Goal: Find specific page/section: Find specific page/section

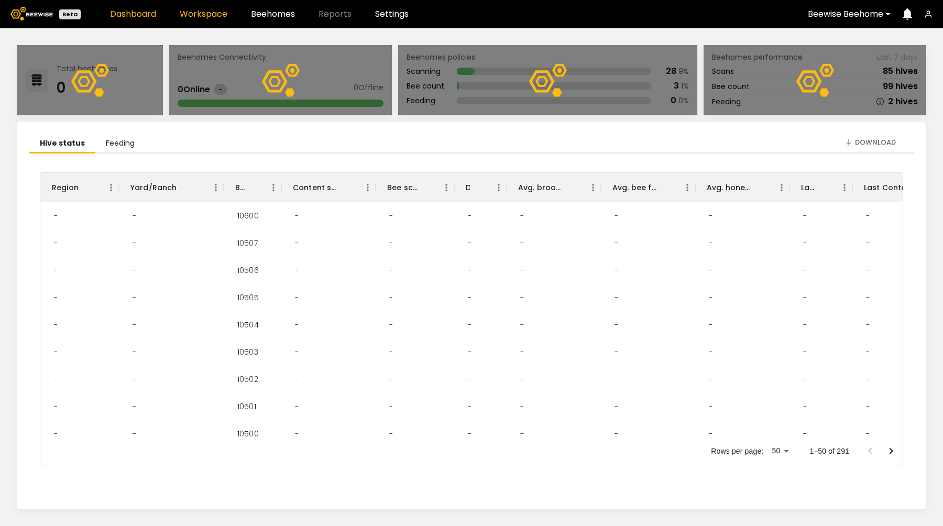
click at [196, 15] on link "Workspace" at bounding box center [204, 14] width 48 height 8
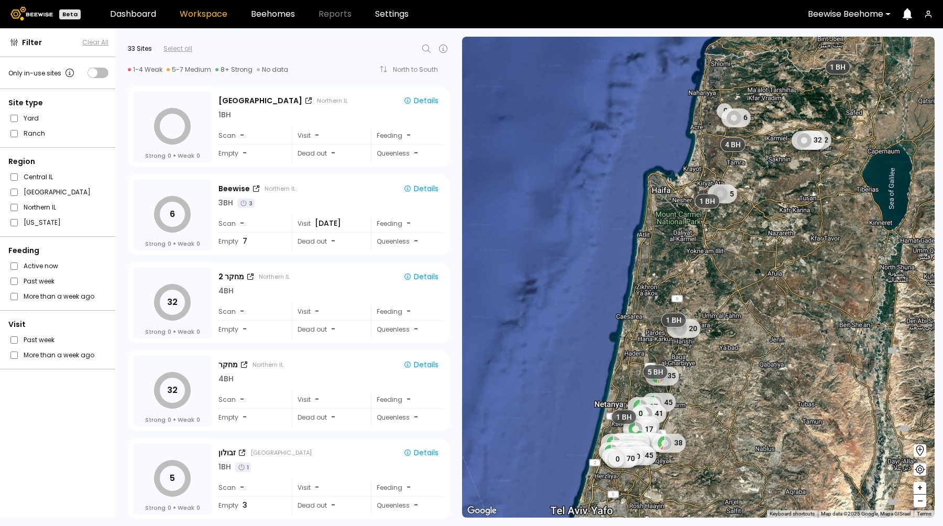
click at [425, 50] on icon at bounding box center [426, 48] width 13 height 13
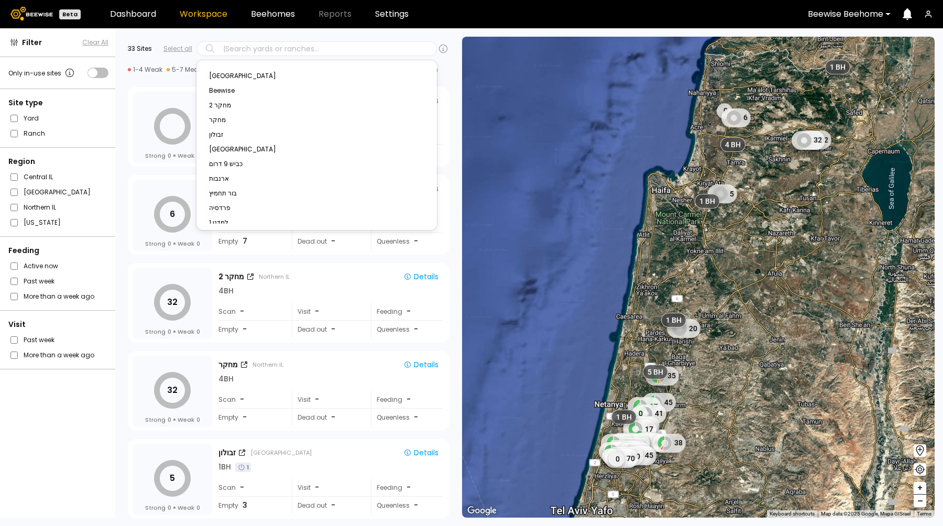
type input "*****"
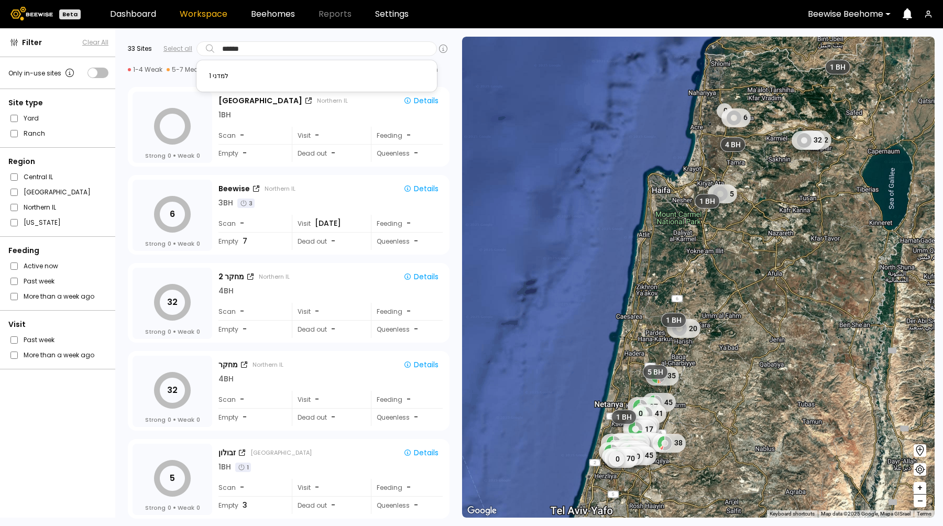
click at [221, 77] on div "למדני 1" at bounding box center [316, 76] width 215 height 6
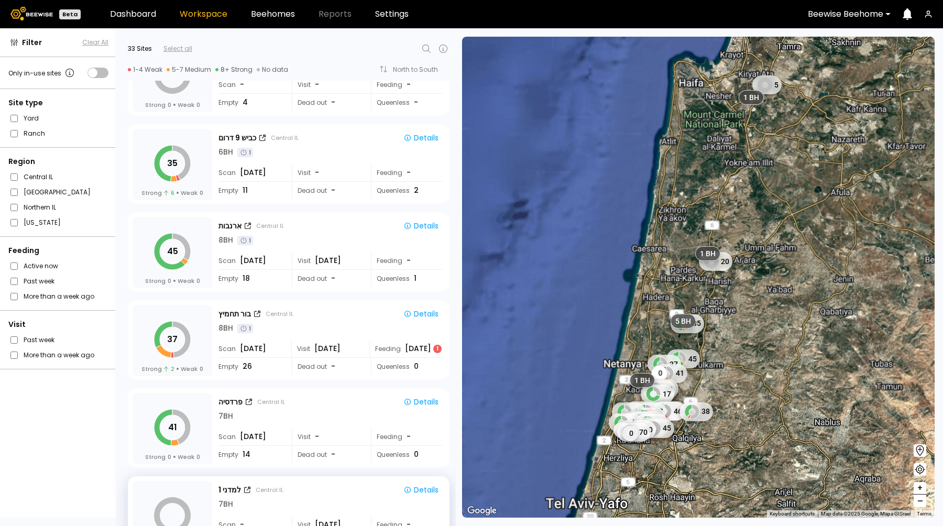
scroll to position [702, 0]
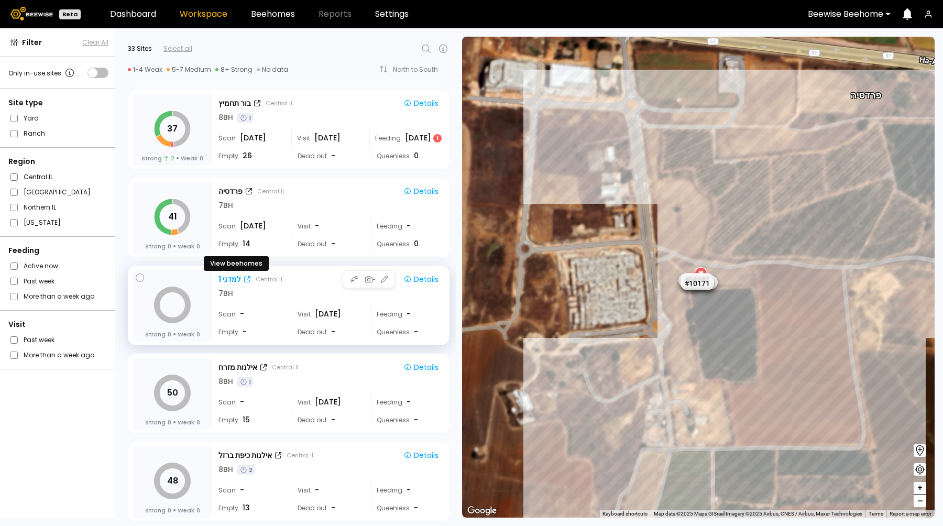
click at [249, 279] on icon at bounding box center [247, 279] width 6 height 6
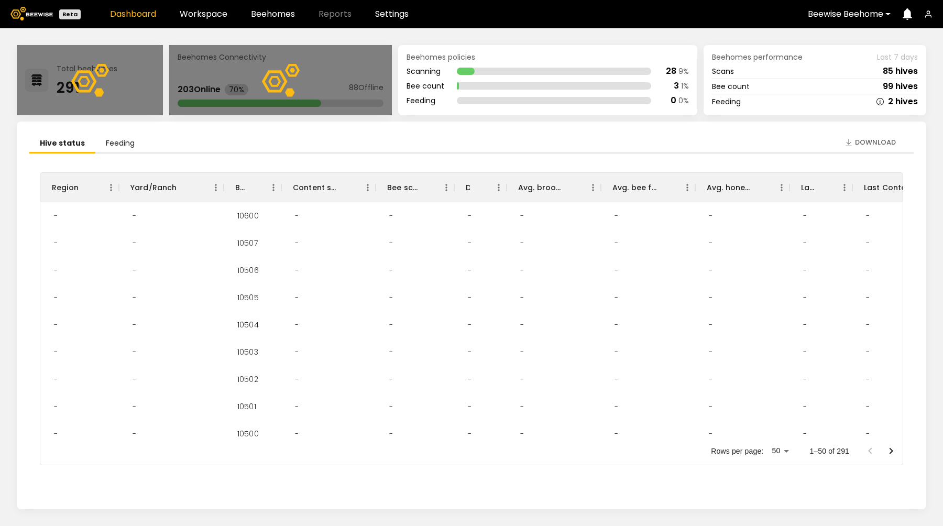
click at [927, 12] on icon "button" at bounding box center [928, 14] width 8 height 8
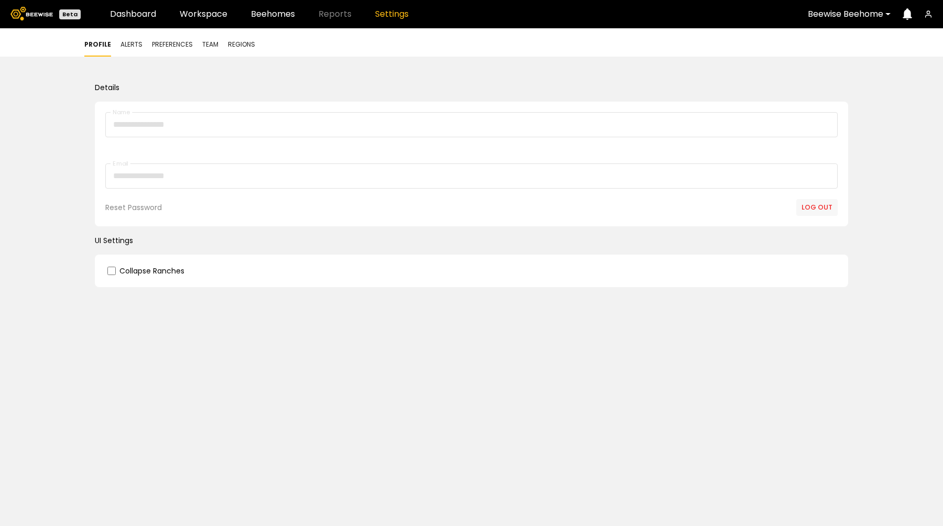
click at [824, 212] on button "Log out" at bounding box center [816, 207] width 41 height 17
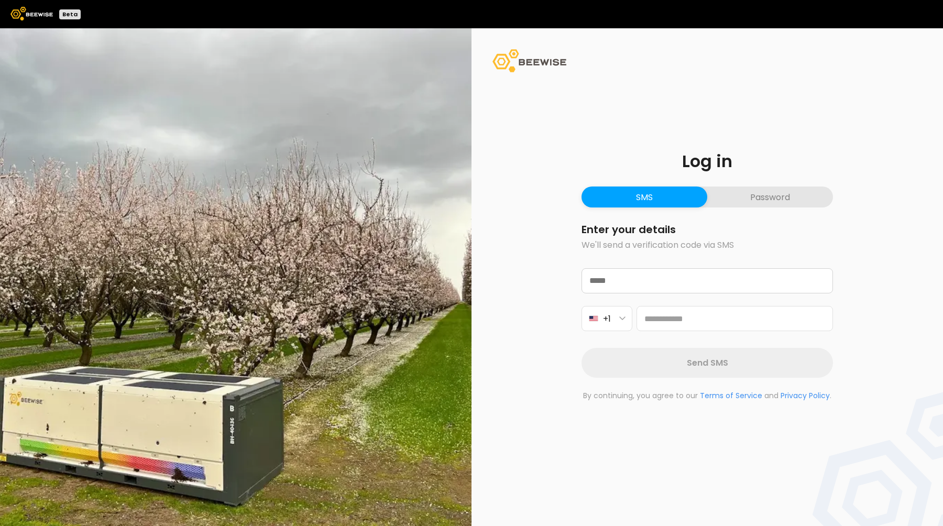
click at [761, 200] on button "Password" at bounding box center [770, 197] width 126 height 21
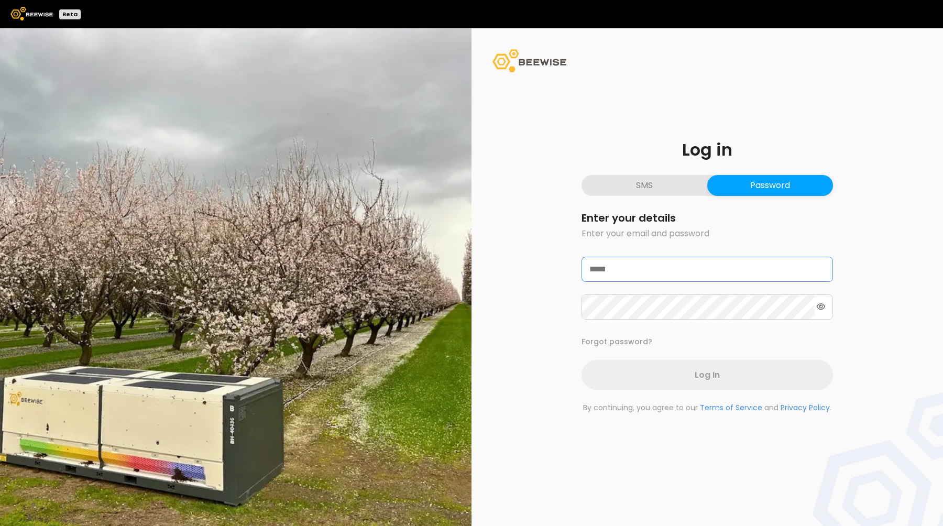
type input "**********"
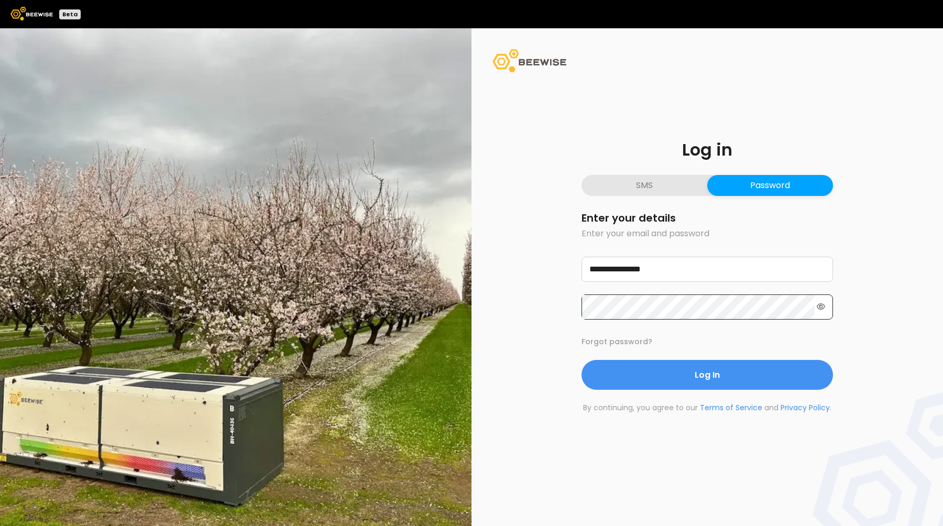
click at [824, 305] on icon at bounding box center [821, 306] width 8 height 6
click at [488, 307] on div "**********" at bounding box center [708, 277] width 472 height 498
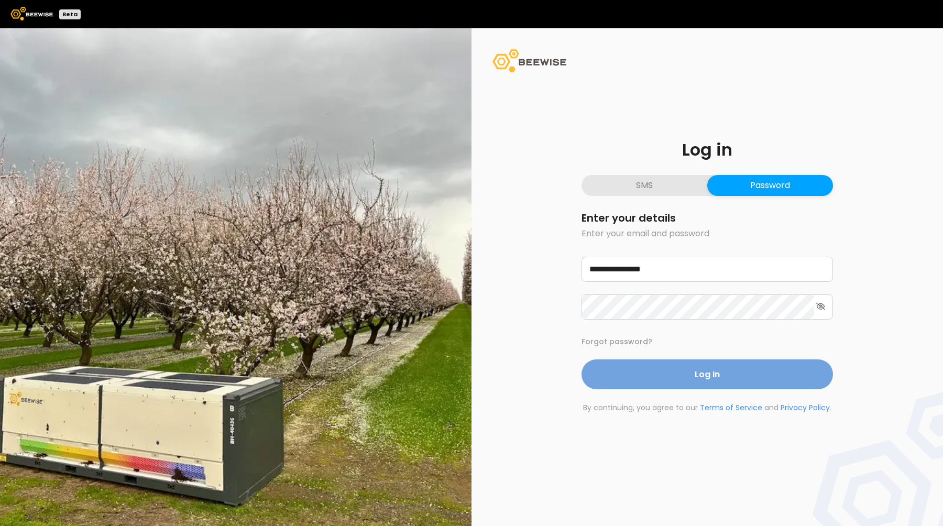
click at [689, 376] on button "Log In" at bounding box center [708, 374] width 252 height 30
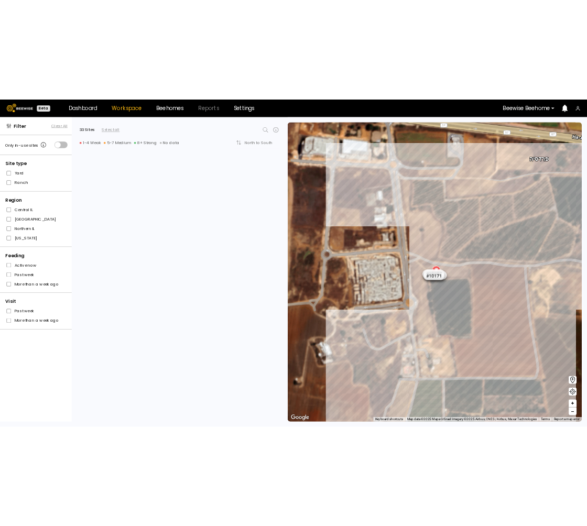
scroll to position [702, 0]
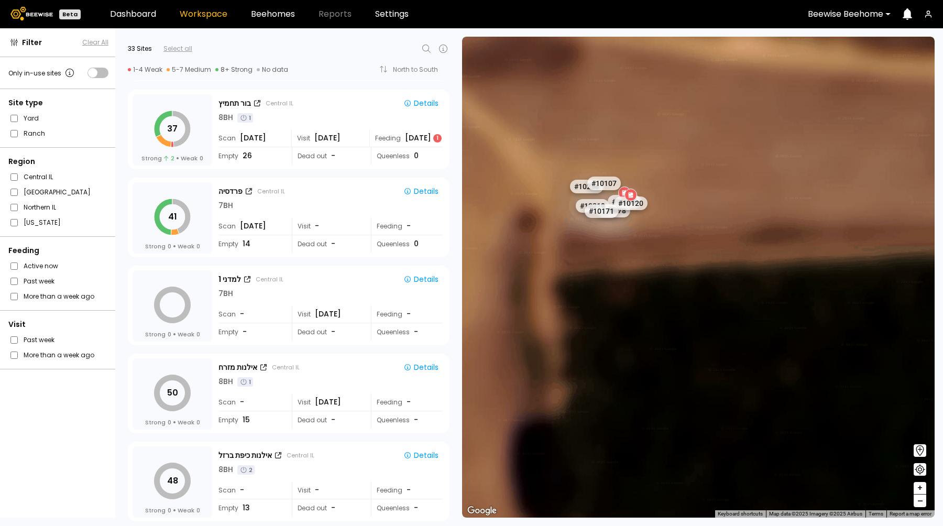
drag, startPoint x: 607, startPoint y: 226, endPoint x: 656, endPoint y: 366, distance: 148.1
click at [656, 366] on div "# 10067 # 10108 # 10146 # 10154 # 10212 # 10143 # 10045 # 10047 # 10056 # 10059…" at bounding box center [698, 277] width 473 height 481
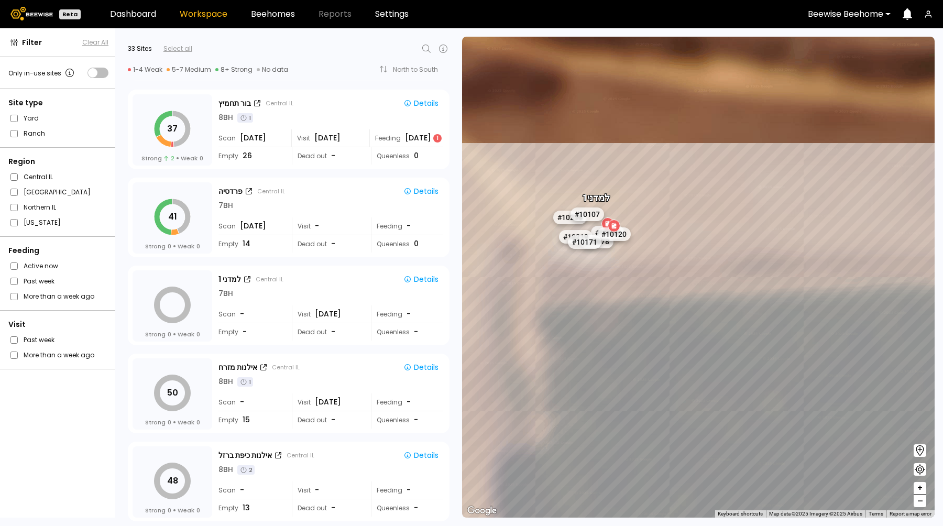
drag, startPoint x: 605, startPoint y: 259, endPoint x: 583, endPoint y: 290, distance: 37.9
click at [583, 290] on div "# 10067 # 10108 # 10146 # 10154 # 10212 # 10143 # 10045 # 10047 # 10056 # 10059…" at bounding box center [698, 277] width 473 height 481
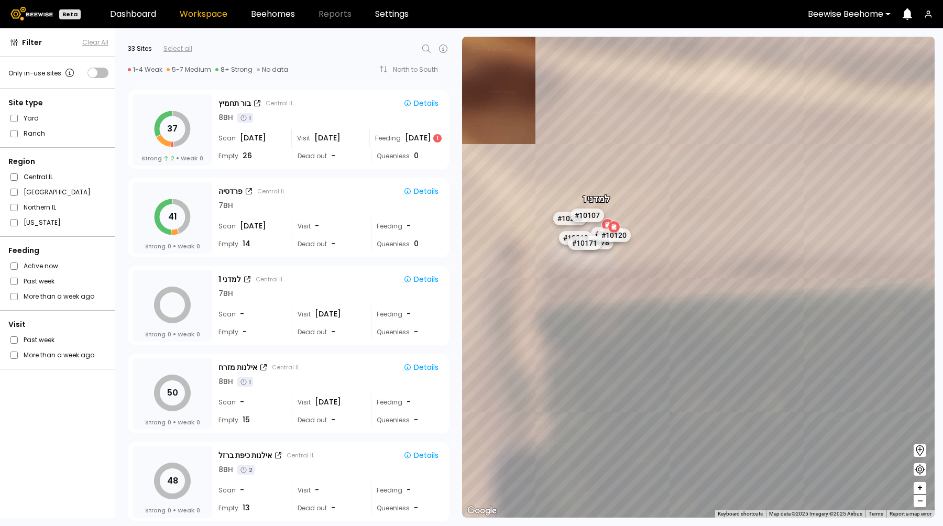
click at [588, 266] on div "# 10067 # 10108 # 10146 # 10154 # 10212 # 10143 # 10045 # 10047 # 10056 # 10059…" at bounding box center [698, 277] width 473 height 481
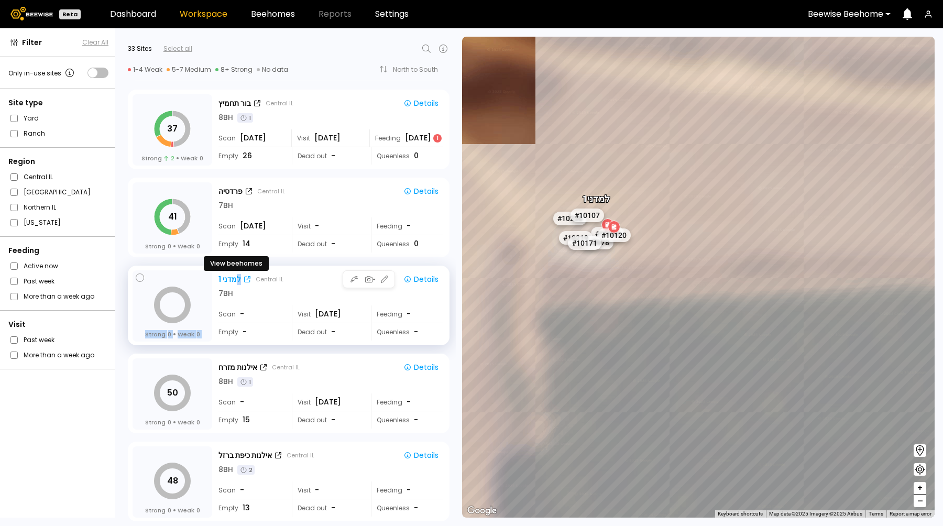
drag, startPoint x: 212, startPoint y: 277, endPoint x: 239, endPoint y: 277, distance: 27.2
click at [239, 277] on div "Strong 0 Weak 0 למדני 1 Central IL Details 7 BH Scan - Visit Aug 10 Feeding - E…" at bounding box center [289, 306] width 312 height 72
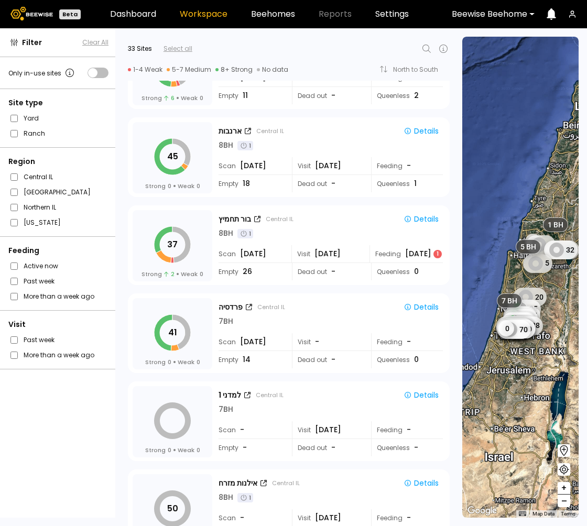
scroll to position [669, 0]
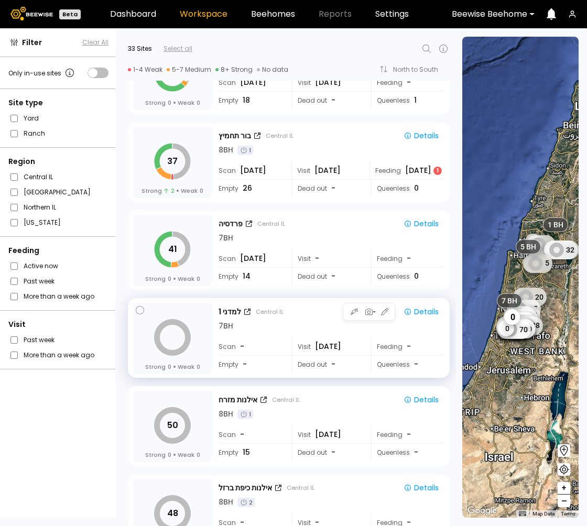
click at [279, 327] on div "7 BH" at bounding box center [331, 326] width 224 height 11
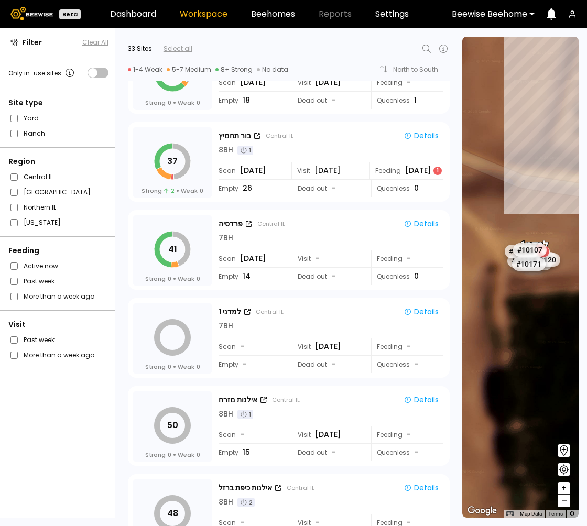
drag, startPoint x: 509, startPoint y: 262, endPoint x: 525, endPoint y: 316, distance: 56.2
click at [525, 316] on div "למדני 1 # 10067 # 10212 # 10143 # 10047 # 10045 # 10056 # 10046 # 10054 # 10116…" at bounding box center [520, 277] width 116 height 481
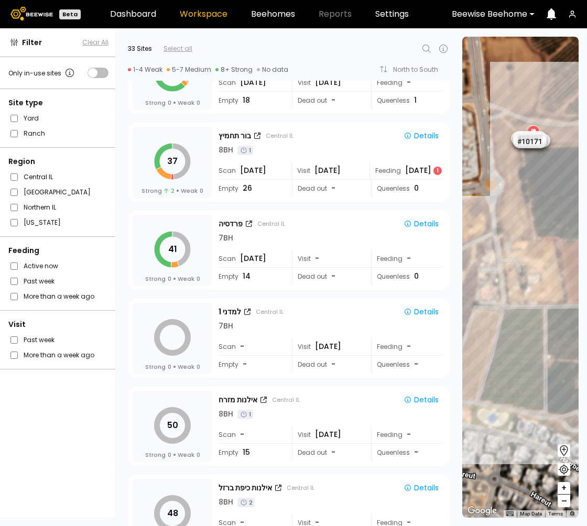
drag, startPoint x: 533, startPoint y: 181, endPoint x: 534, endPoint y: 339, distance: 158.2
click at [534, 338] on div "# 10067 # 10212 # 10154 # 10081 # 10094 # 10108 # 10111 # 10146 # 10152 # 10153…" at bounding box center [520, 277] width 116 height 481
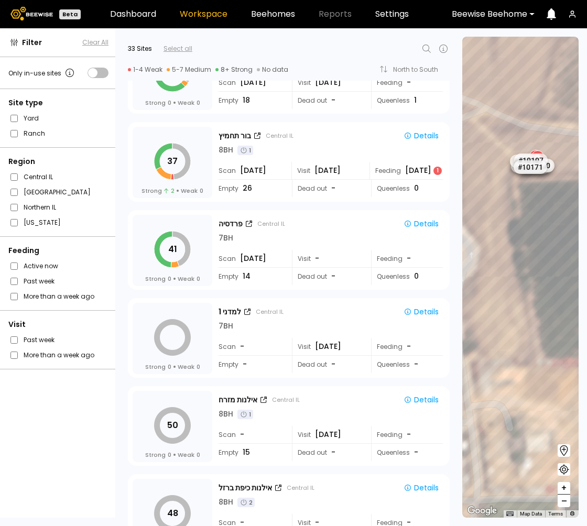
drag, startPoint x: 519, startPoint y: 163, endPoint x: 522, endPoint y: 255, distance: 91.8
click at [522, 255] on div "# 10067 # 10212 # 10154 # 10081 # 10094 # 10108 # 10111 # 10146 # 10152 # 10153…" at bounding box center [520, 277] width 116 height 481
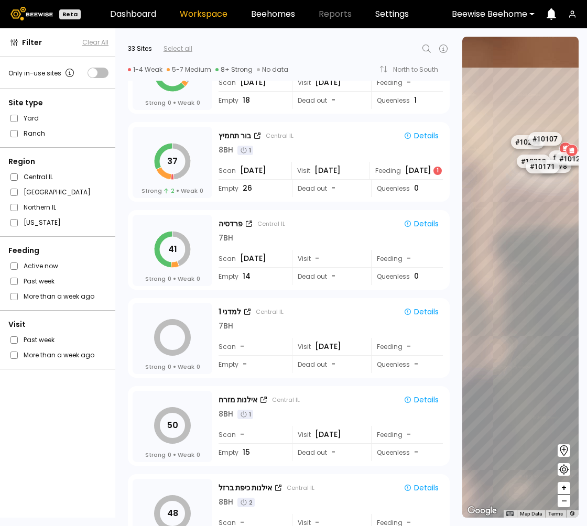
drag, startPoint x: 527, startPoint y: 227, endPoint x: 490, endPoint y: 305, distance: 86.3
click at [490, 304] on div "# 10067 # 10212 # 10154 # 10081 # 10094 # 10108 # 10111 # 10146 # 10152 # 10153…" at bounding box center [520, 277] width 116 height 481
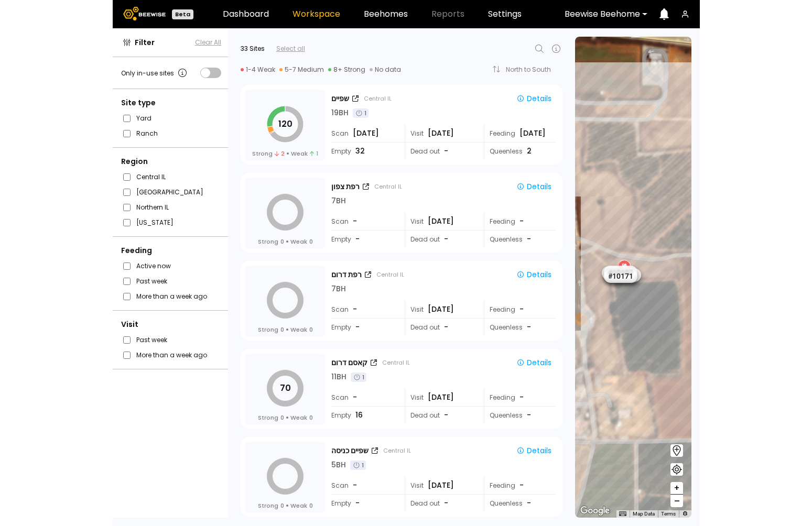
scroll to position [2468, 0]
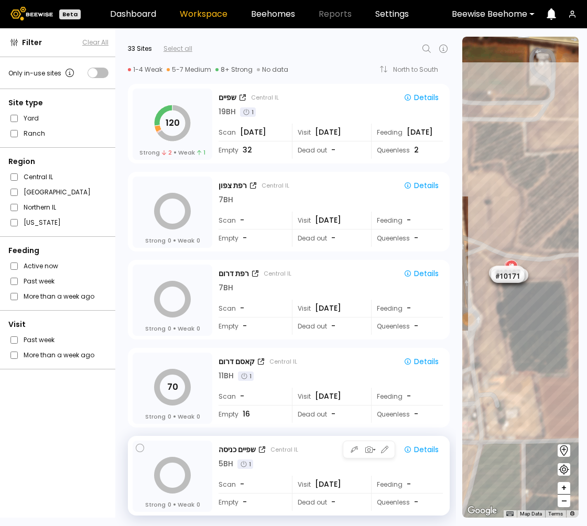
click at [309, 463] on div "5 BH 1" at bounding box center [331, 463] width 224 height 11
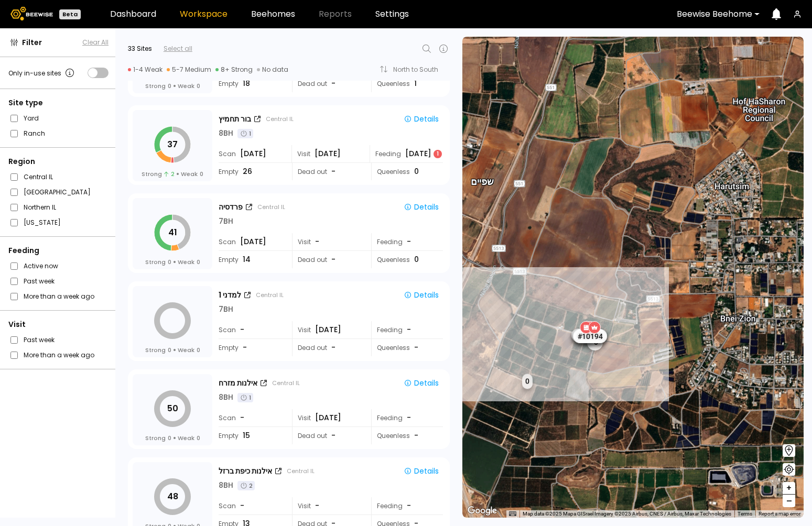
scroll to position [782, 0]
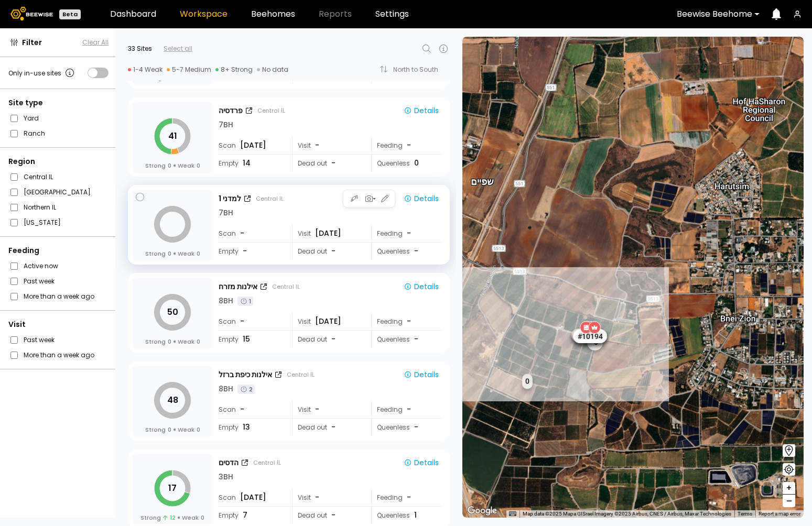
click at [305, 206] on div "למדני 1 Central IL Details 7 BH" at bounding box center [331, 205] width 224 height 27
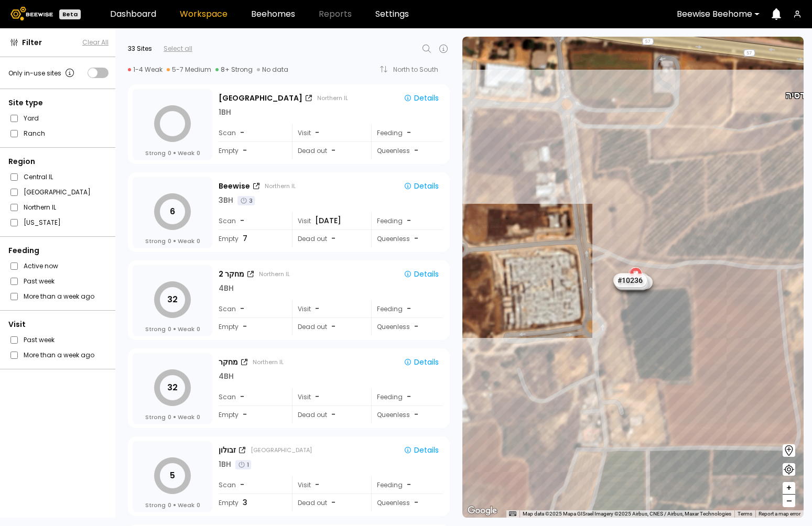
scroll to position [0, 0]
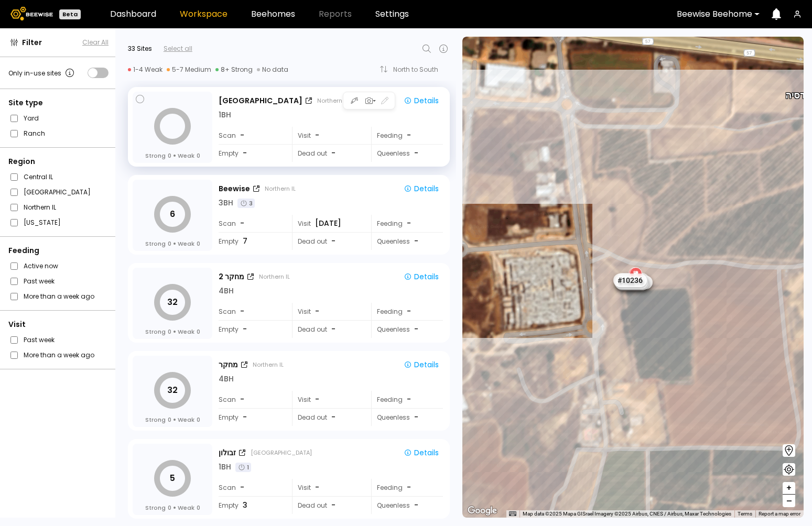
click at [316, 119] on div "1 BH" at bounding box center [331, 115] width 224 height 11
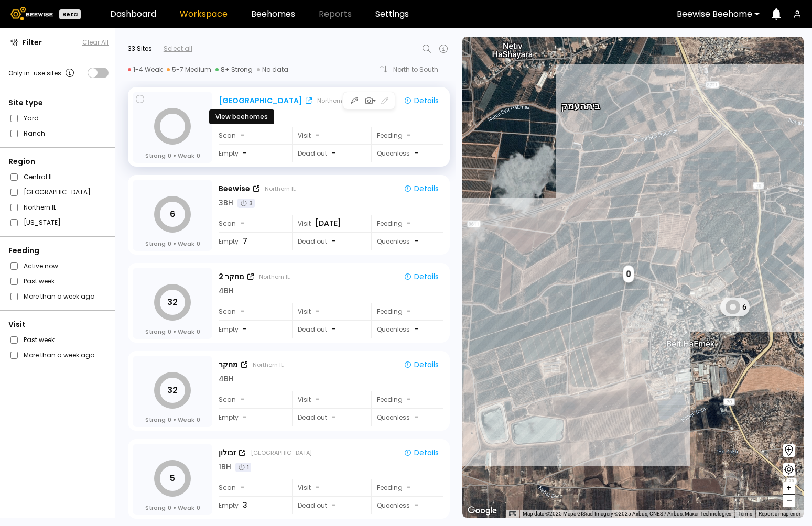
click at [305, 100] on icon at bounding box center [308, 100] width 6 height 6
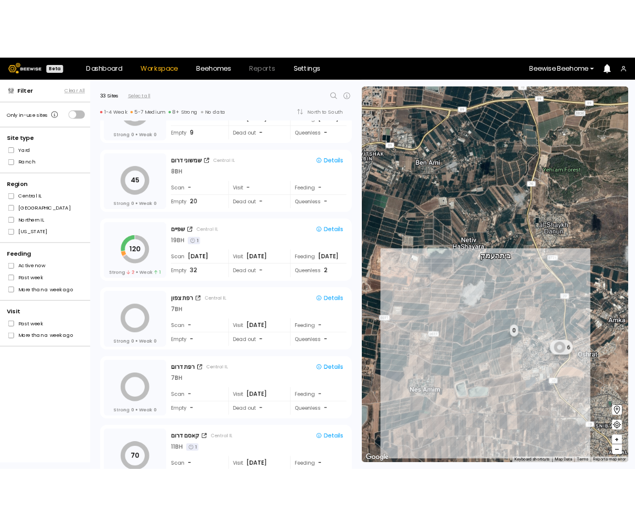
scroll to position [2468, 0]
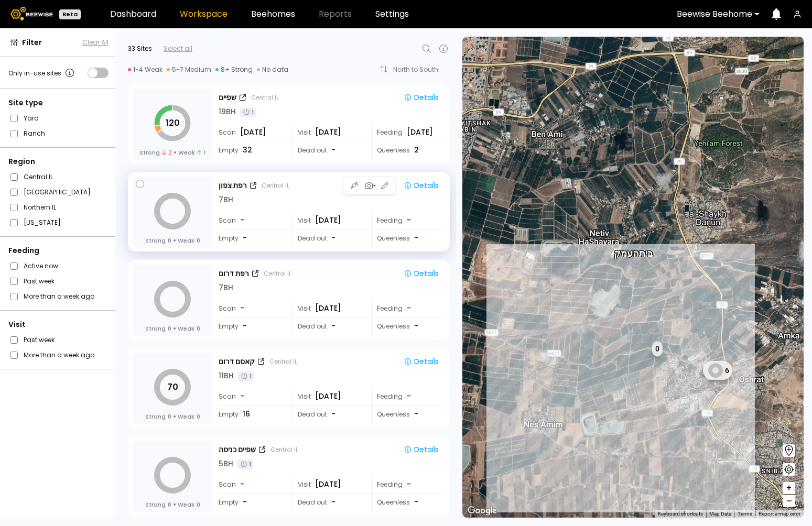
click at [274, 206] on div "רפת צפון Central IL Details 7 BH Scan - Visit Aug 6 Feeding - Empty - Dead out …" at bounding box center [332, 213] width 226 height 72
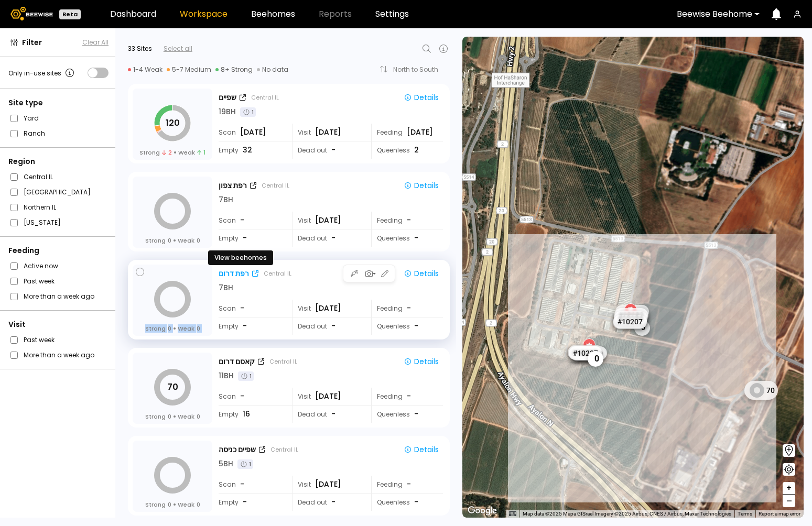
drag, startPoint x: 213, startPoint y: 274, endPoint x: 221, endPoint y: 275, distance: 7.9
click at [221, 275] on div "Strong 0 Weak 0 רפת דרום Central IL Details 7 BH Scan - Visit Aug 6 Feeding - E…" at bounding box center [289, 301] width 312 height 72
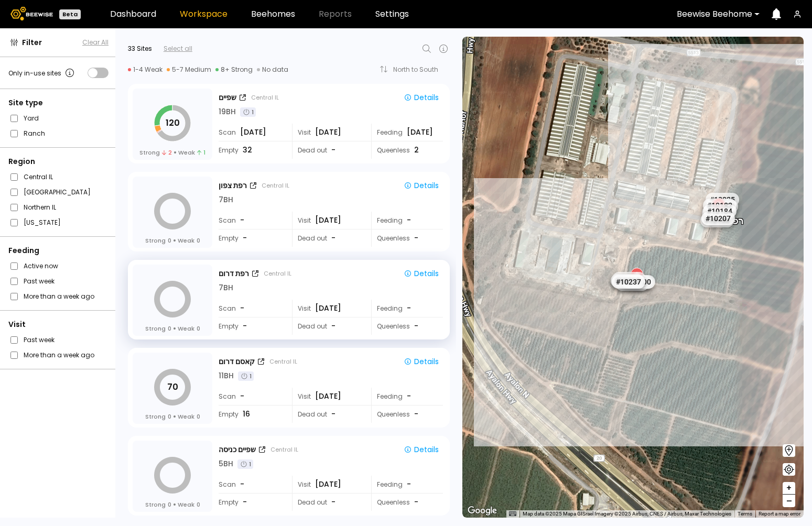
click at [120, 348] on div "70 Strong 0 Weak 0 קאסם דרום Central IL Details 11 BH 1 Scan - Visit Jul 2 Feed…" at bounding box center [285, 386] width 341 height 88
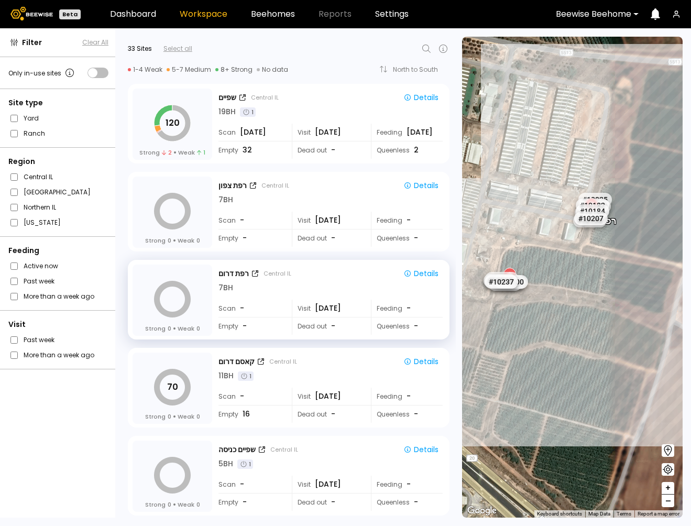
drag, startPoint x: 645, startPoint y: 272, endPoint x: 586, endPoint y: 272, distance: 58.7
click at [586, 272] on div "# 10067 # 10212 # 10154 # 10108 # 10146 # 10094 # 10111 # 10153 # 10038 רפת צפו…" at bounding box center [572, 277] width 221 height 481
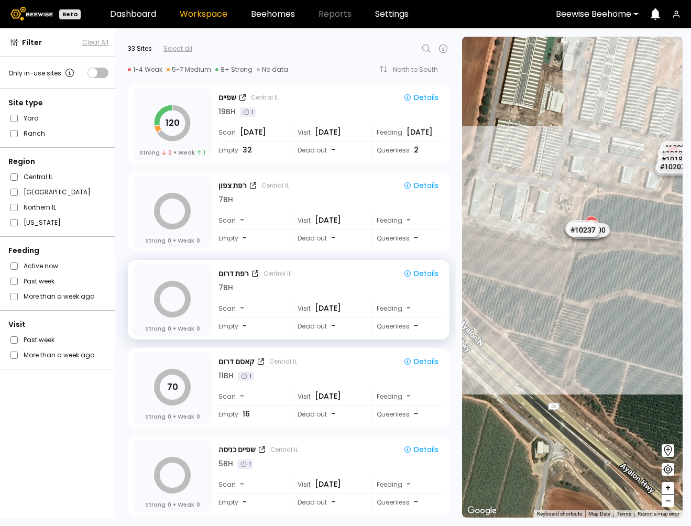
drag, startPoint x: 563, startPoint y: 198, endPoint x: 679, endPoint y: 242, distance: 123.6
click at [586, 242] on div "# 10067 # 10212 # 10154 # 10108 # 10146 # 10094 # 10111 # 10153 # 10038 רפת צפו…" at bounding box center [572, 277] width 221 height 481
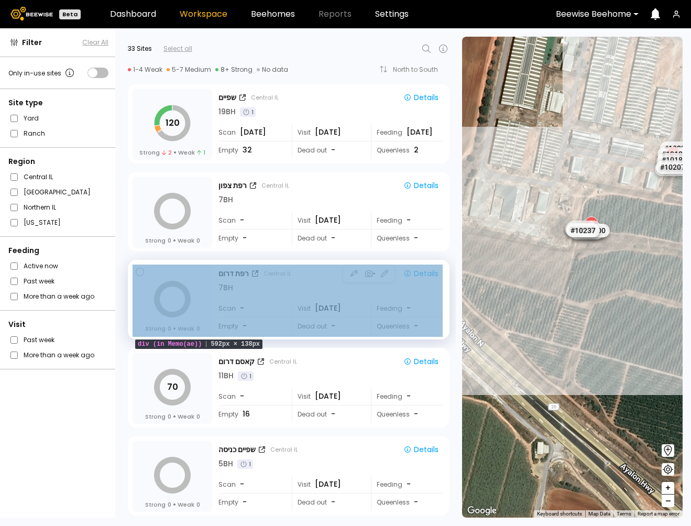
click at [212, 333] on div "Strong 0 Weak 0 רפת דרום Central IL Details 7 BH Scan - Visit Aug 6 Feeding - E…" at bounding box center [289, 301] width 312 height 72
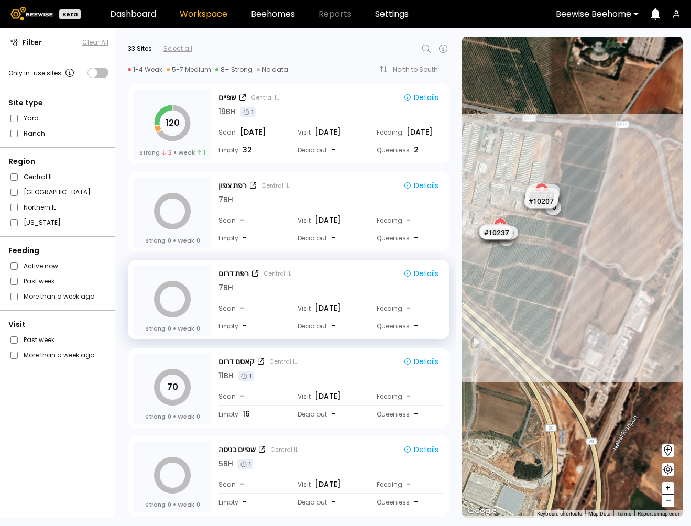
drag, startPoint x: 597, startPoint y: 282, endPoint x: 520, endPoint y: 267, distance: 78.1
click at [520, 267] on div "1 BH 1 BH 1 BH 1 BH 1 BH 1 BH 1 BH 1 BH # 10038 0 # 10025 # 10027 # 10078 # 101…" at bounding box center [572, 277] width 221 height 481
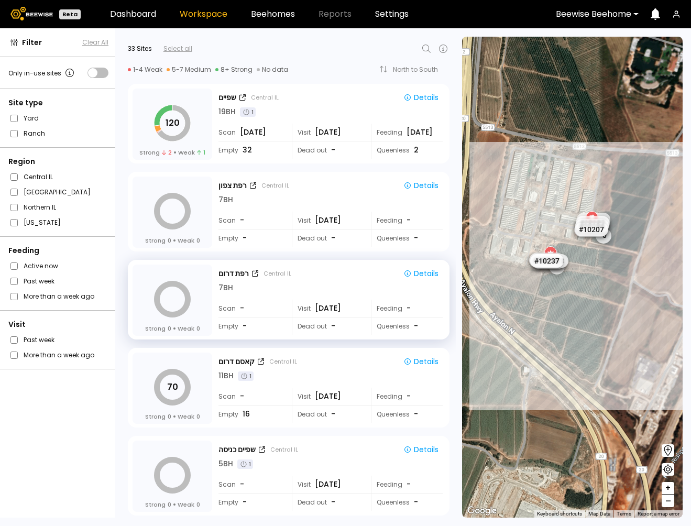
drag, startPoint x: 550, startPoint y: 272, endPoint x: 576, endPoint y: 300, distance: 38.6
click at [576, 301] on div "1 BH 1 BH 1 BH 1 BH 1 BH 1 BH 1 BH 1 BH # 10038 0 # 10025 # 10027 # 10078 # 101…" at bounding box center [572, 277] width 221 height 481
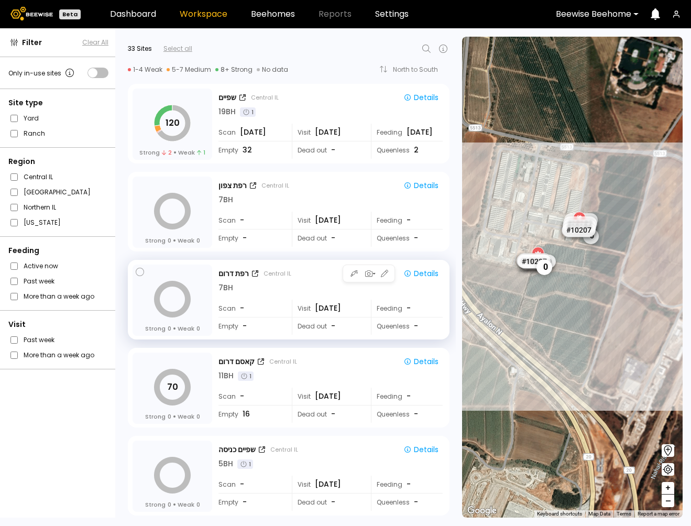
click at [317, 283] on div "7 BH" at bounding box center [331, 287] width 224 height 11
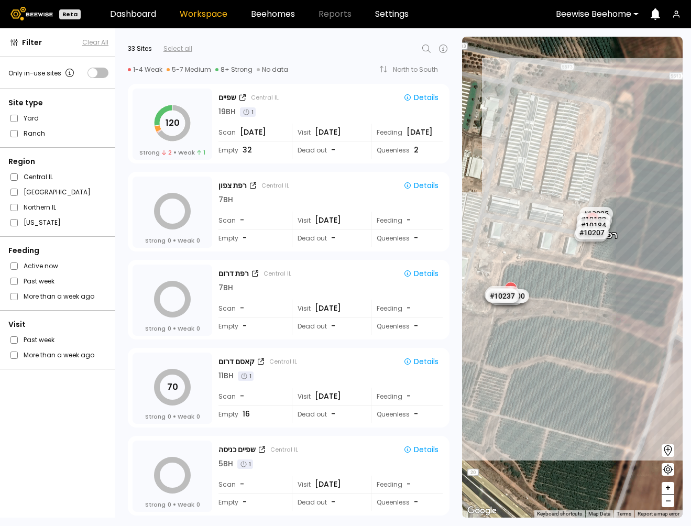
drag, startPoint x: 596, startPoint y: 306, endPoint x: 529, endPoint y: 320, distance: 68.5
click at [529, 320] on div "# 10067 # 10212 # 10154 # 10108 # 10146 # 10094 # 10111 # 10153 # 10038 רפת צפו…" at bounding box center [572, 277] width 221 height 481
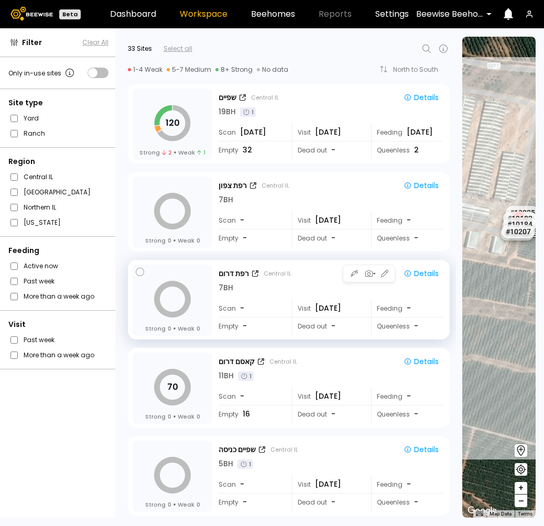
click at [336, 293] on div "רפת דרום Central IL Details 7 BH Scan - Visit Aug 6 Feeding - Empty - Dead out …" at bounding box center [332, 301] width 226 height 72
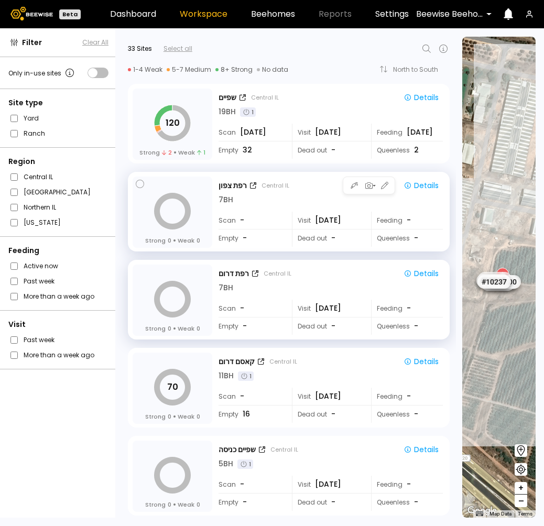
click at [320, 199] on div "7 BH" at bounding box center [331, 199] width 224 height 11
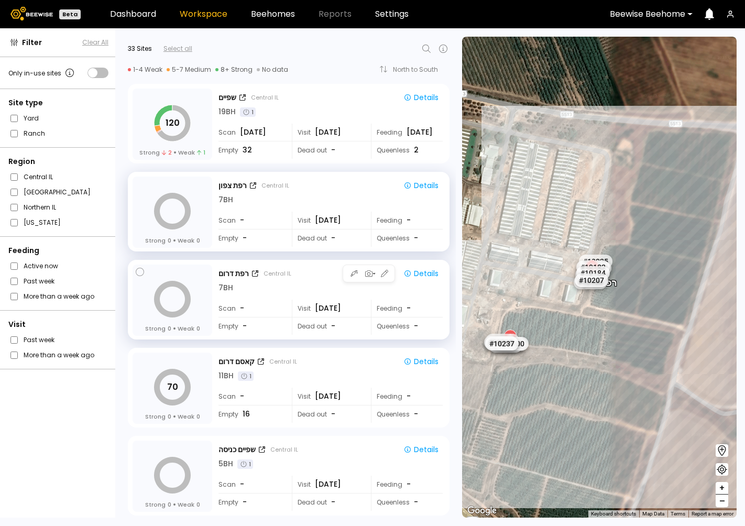
click at [323, 286] on div "7 BH" at bounding box center [331, 287] width 224 height 11
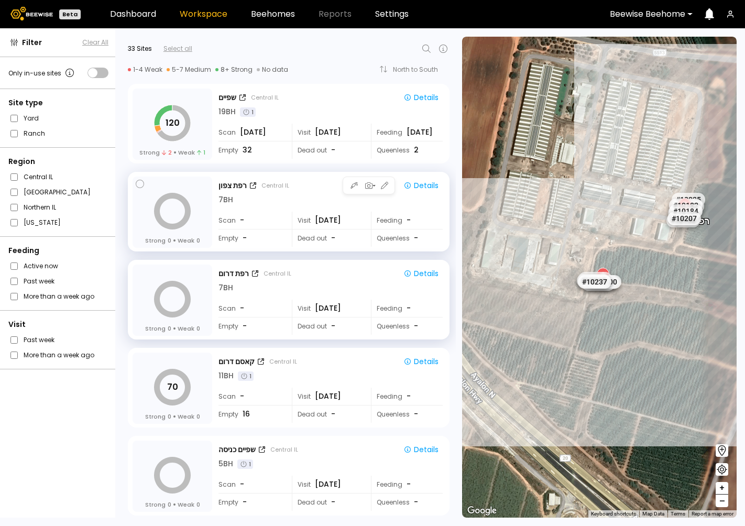
click at [308, 190] on div "רפת צפון Central IL" at bounding box center [306, 185] width 174 height 11
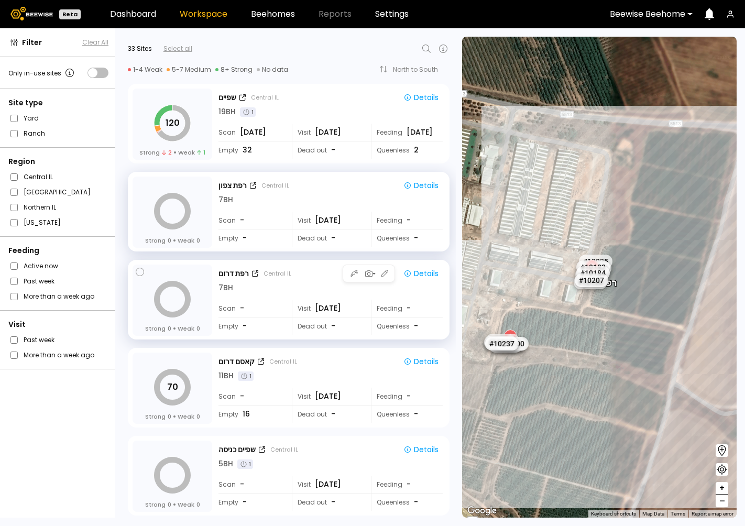
click at [318, 277] on div "רפת דרום Central IL" at bounding box center [306, 273] width 174 height 11
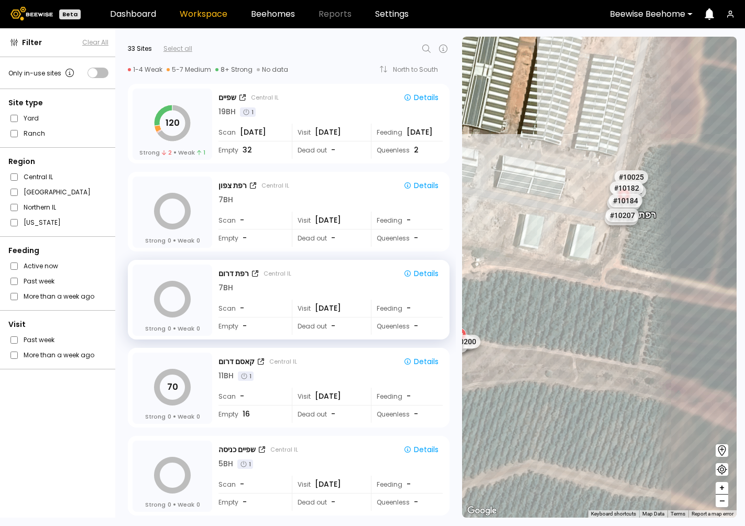
drag, startPoint x: 703, startPoint y: 222, endPoint x: 632, endPoint y: 294, distance: 101.2
click at [586, 294] on div "# 10067 # 10212 # 10154 # 10108 # 10146 # 10094 # 10111 # 10153 # 10038 # 10025…" at bounding box center [599, 277] width 275 height 481
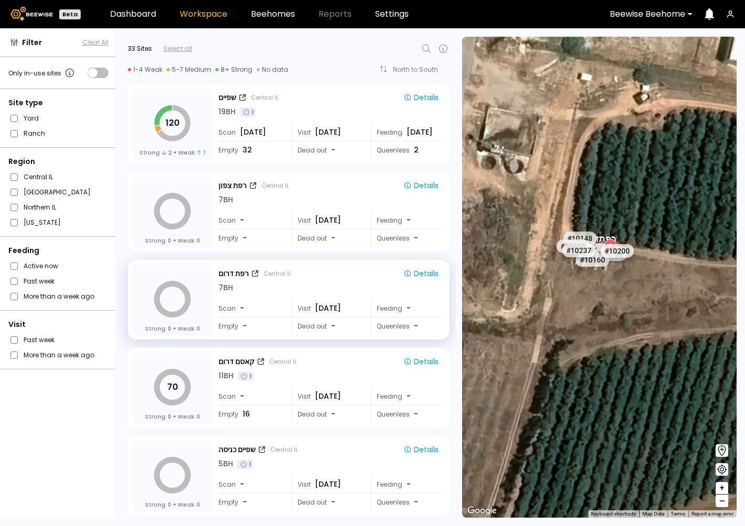
drag, startPoint x: 532, startPoint y: 315, endPoint x: 606, endPoint y: 447, distance: 151.1
click at [586, 447] on div "# 10067 # 10212 # 10154 # 10108 # 10146 # 10094 # 10111 # 10153 # 10038 # 10025…" at bounding box center [599, 277] width 275 height 481
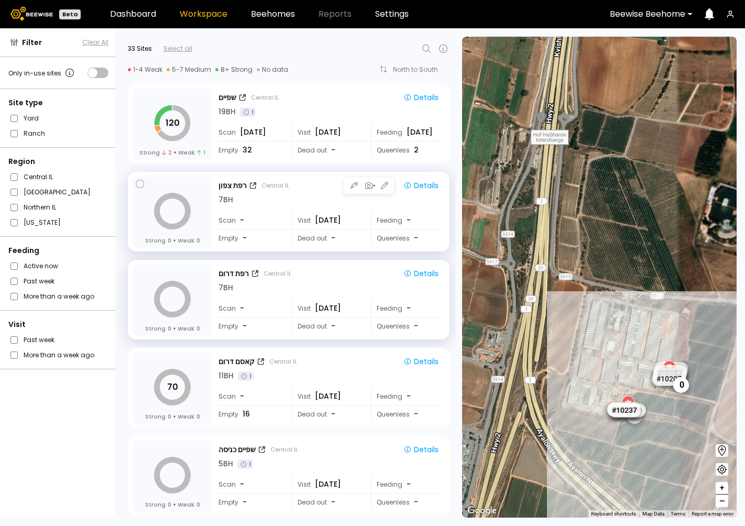
click at [304, 196] on div "7 BH" at bounding box center [331, 199] width 224 height 11
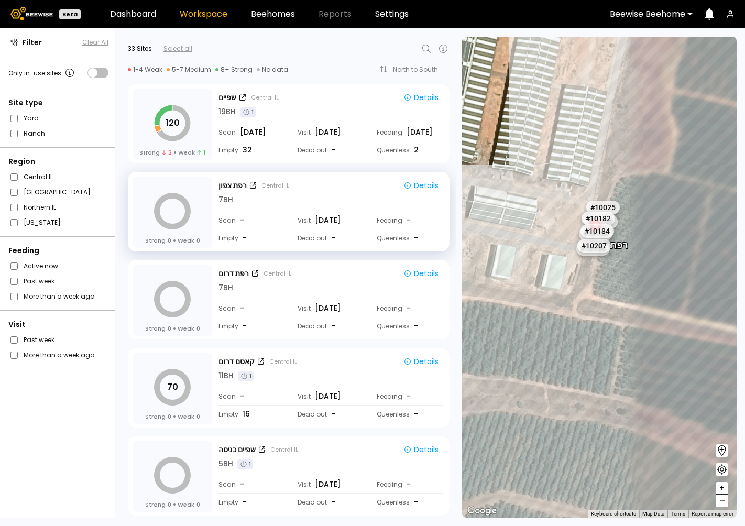
drag, startPoint x: 591, startPoint y: 274, endPoint x: 589, endPoint y: 323, distance: 49.3
click at [586, 323] on div "# 10067 # 10212 # 10154 # 10108 # 10146 # 10094 # 10111 # 10153 # 10038 # 10025…" at bounding box center [599, 277] width 275 height 481
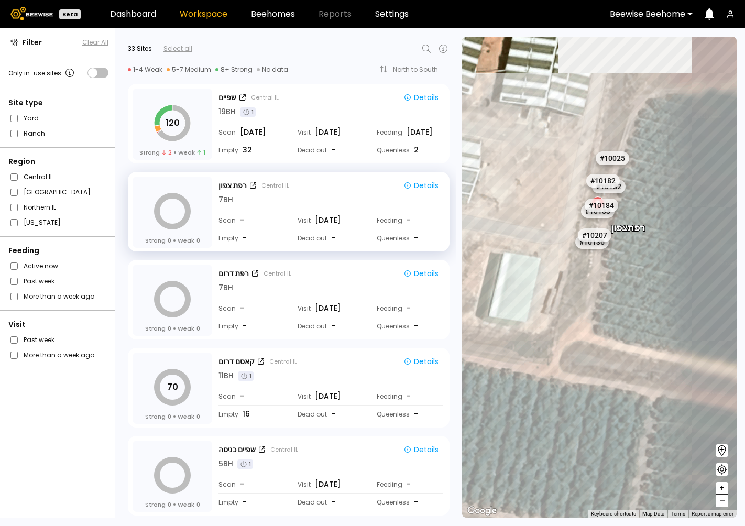
drag, startPoint x: 587, startPoint y: 276, endPoint x: 585, endPoint y: 332, distance: 56.1
click at [585, 333] on div "# 10067 # 10212 # 10154 # 10108 # 10146 # 10094 # 10111 # 10153 # 10038 # 10025…" at bounding box center [599, 277] width 275 height 481
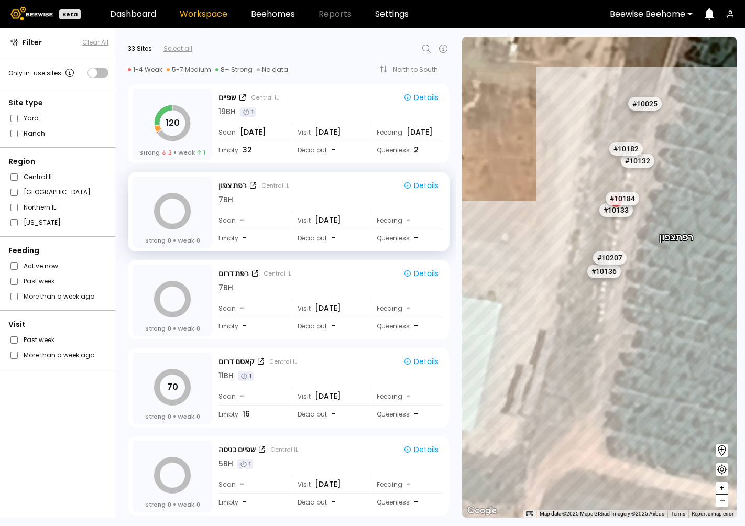
drag, startPoint x: 642, startPoint y: 68, endPoint x: 656, endPoint y: 136, distance: 69.5
click at [586, 136] on div "# 10067 # 10212 # 10154 # 10108 # 10146 # 10094 # 10111 # 10153 # 10038 # 10025…" at bounding box center [599, 277] width 275 height 481
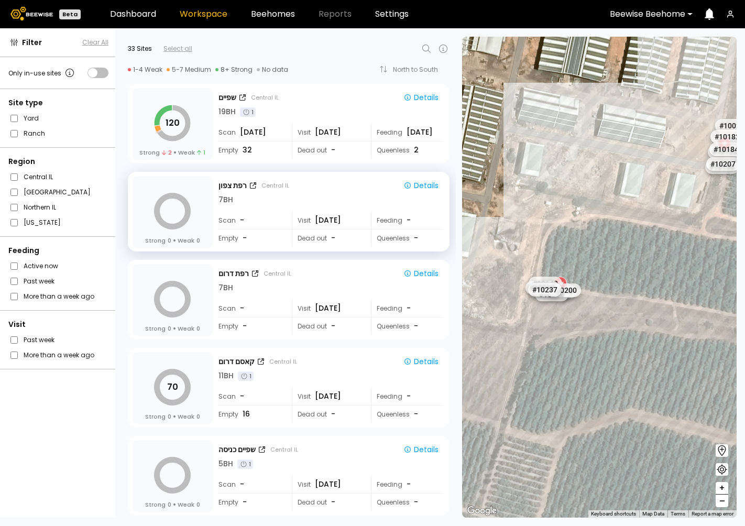
drag, startPoint x: 624, startPoint y: 293, endPoint x: 704, endPoint y: 291, distance: 80.2
click at [586, 291] on div "# 10067 # 10212 # 10154 # 10108 # 10146 # 10094 # 10111 # 10153 # 10038 # 10025…" at bounding box center [599, 277] width 275 height 481
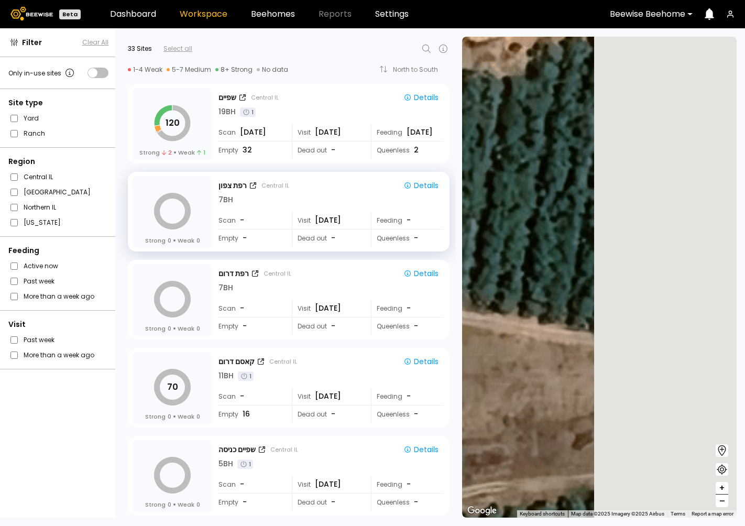
drag, startPoint x: 664, startPoint y: 268, endPoint x: 487, endPoint y: 366, distance: 202.4
click at [487, 368] on div "# 10067 # 10212 # 10154 # 10108 # 10146 # 10094 # 10111 # 10153 # 10038 # 10025…" at bounding box center [599, 277] width 275 height 481
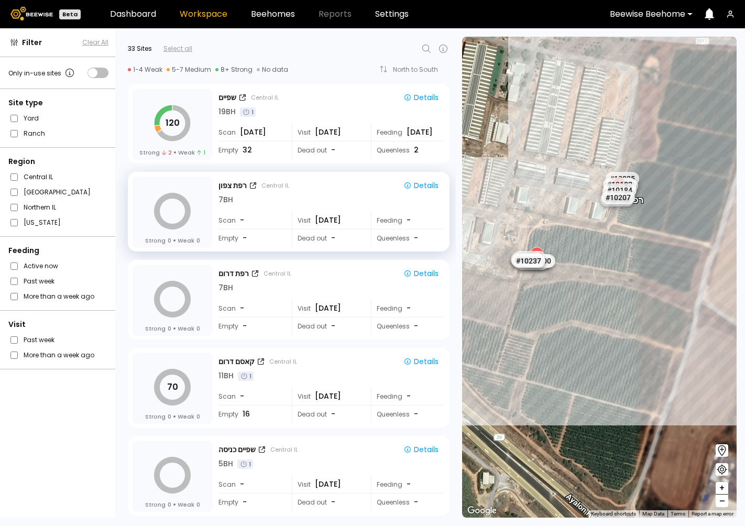
drag, startPoint x: 660, startPoint y: 185, endPoint x: 643, endPoint y: 219, distance: 37.5
click at [586, 219] on div "# 10067 # 10212 # 10154 # 10108 # 10146 # 10094 # 10111 # 10153 # 10038 # 10025…" at bounding box center [599, 277] width 275 height 481
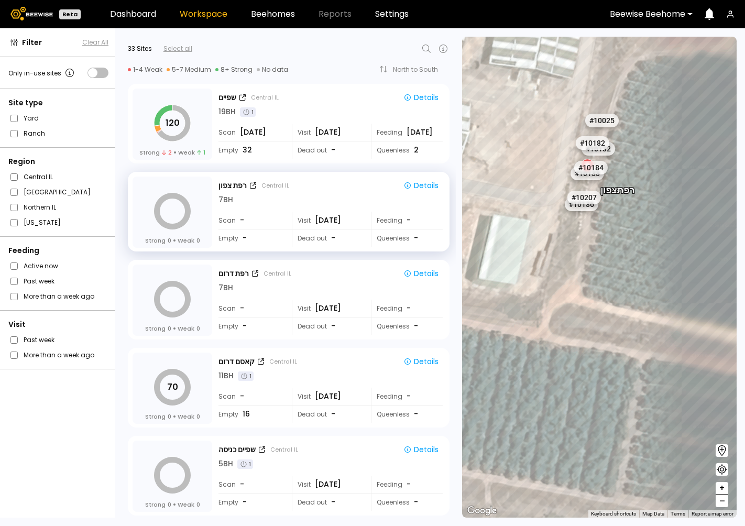
drag, startPoint x: 561, startPoint y: 185, endPoint x: 605, endPoint y: 250, distance: 78.9
click at [586, 250] on div "# 10067 # 10212 # 10154 # 10108 # 10146 # 10094 # 10111 # 10153 # 10038 # 10025…" at bounding box center [599, 277] width 275 height 481
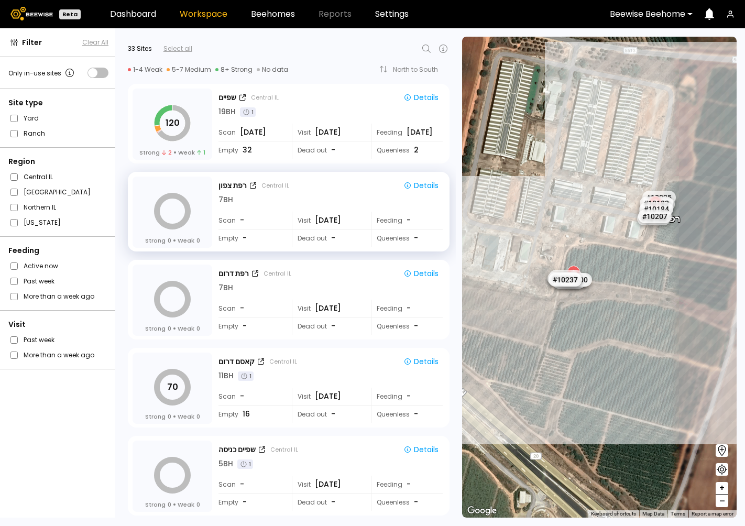
drag, startPoint x: 598, startPoint y: 271, endPoint x: 665, endPoint y: 271, distance: 66.5
click at [586, 271] on div "# 10067 # 10212 # 10154 # 10108 # 10146 # 10094 # 10111 # 10153 # 10038 # 10025…" at bounding box center [599, 277] width 275 height 481
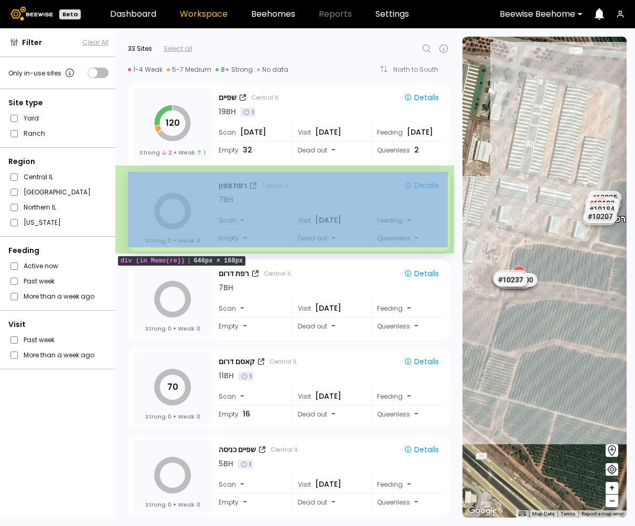
click at [366, 170] on div "Strong 0 Weak 0 רפת צפון Central IL Details 7 BH Scan - Visit Aug 6 Feeding - E…" at bounding box center [285, 210] width 341 height 88
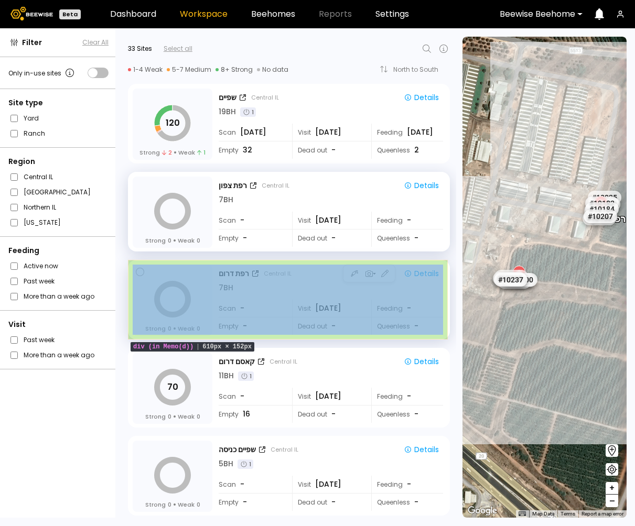
click at [364, 260] on div "Strong 0 Weak 0 רפת דרום Central IL Details 7 BH Scan - Visit Aug 6 Feeding - E…" at bounding box center [289, 300] width 322 height 80
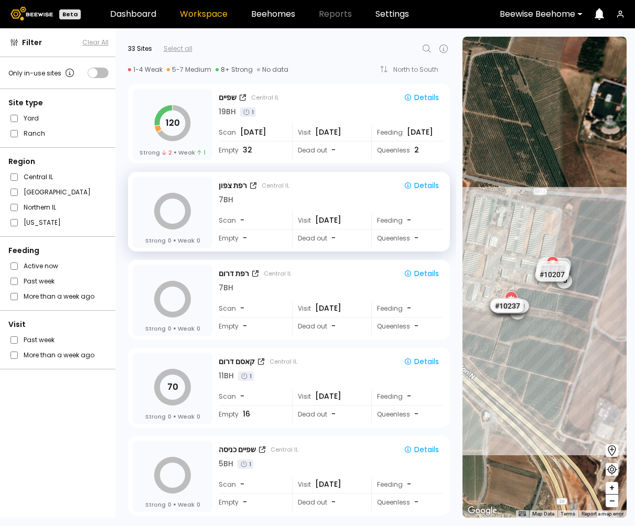
drag, startPoint x: 577, startPoint y: 315, endPoint x: 554, endPoint y: 324, distance: 24.5
click at [554, 324] on div "1 BH 1 BH 1 BH 1 BH 1 BH 1 BH 1 BH 1 BH # 10038 # 10025 # 10027 # 10078 # 10105…" at bounding box center [544, 277] width 164 height 481
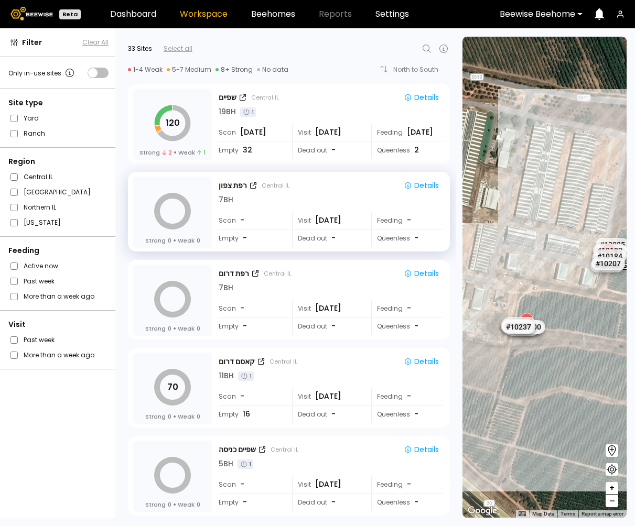
drag, startPoint x: 545, startPoint y: 298, endPoint x: 598, endPoint y: 303, distance: 53.7
click at [586, 303] on div "# 10067 # 10212 # 10154 # 10108 # 10146 # 10094 # 10111 # 10153 # 10038 # 10025…" at bounding box center [544, 277] width 164 height 481
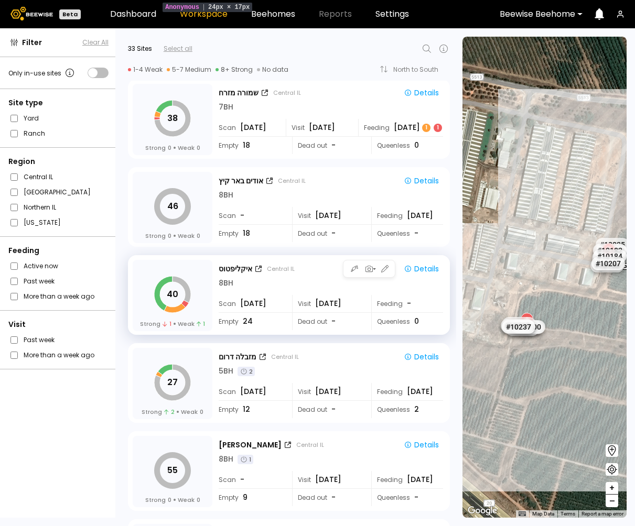
scroll to position [1230, 0]
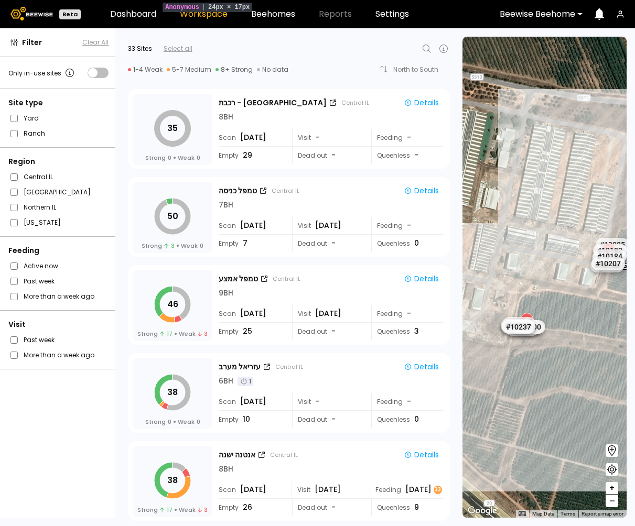
click at [125, 247] on div "50 Strong 3 Weak 0 טמפל כניסה Central IL Details 7 BH Scan Aug 01 Visit Jul 8 F…" at bounding box center [285, 215] width 341 height 88
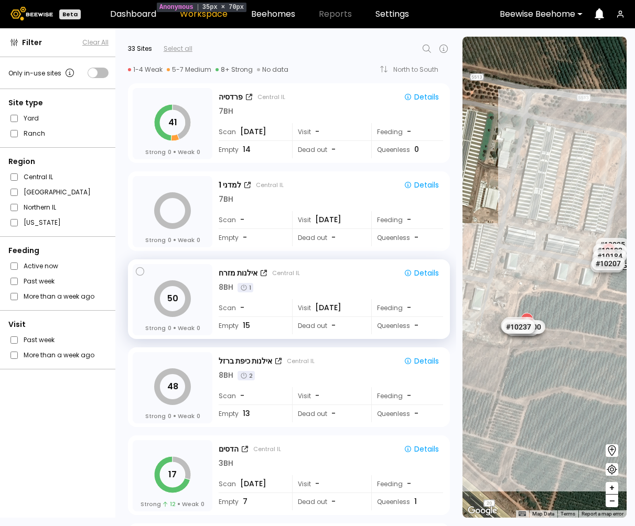
scroll to position [0, 0]
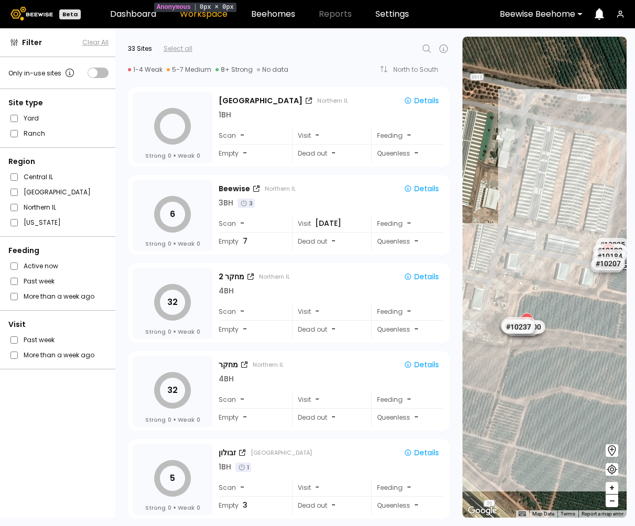
click at [427, 47] on icon at bounding box center [426, 48] width 13 height 13
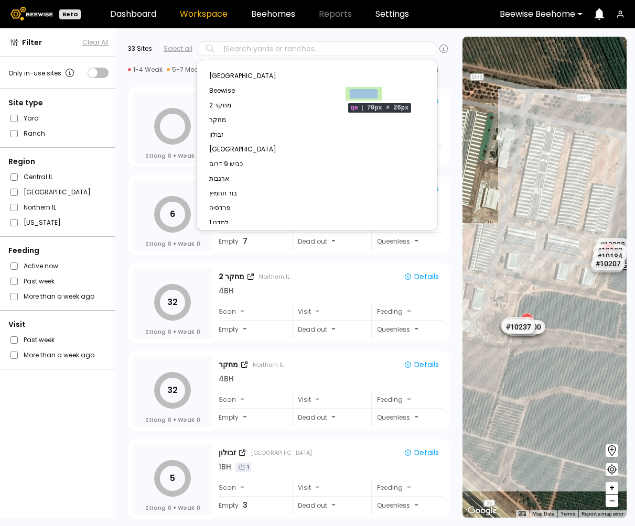
paste input "*****"
type input "*****"
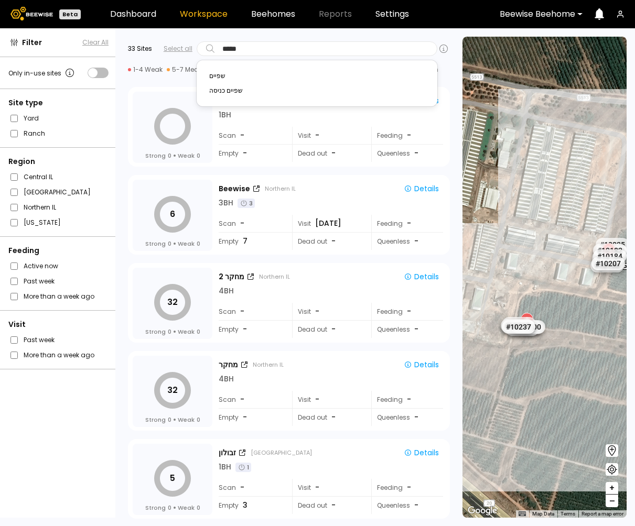
click at [367, 75] on div "שפיים" at bounding box center [316, 76] width 215 height 6
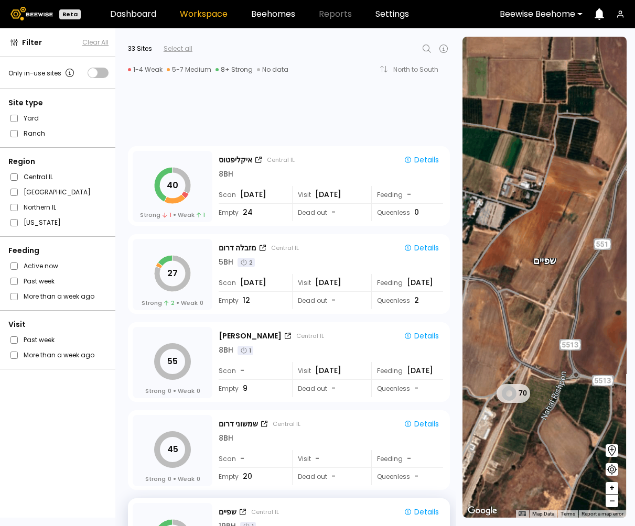
scroll to position [2286, 0]
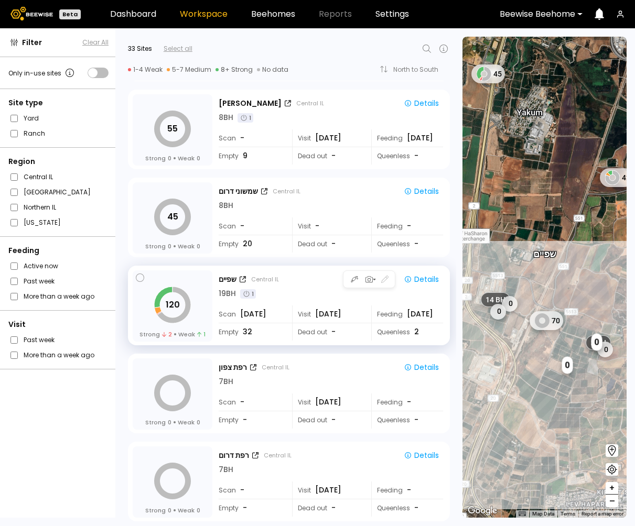
click at [314, 288] on div "שפיים Central IL Details 19 BH 1" at bounding box center [331, 285] width 224 height 27
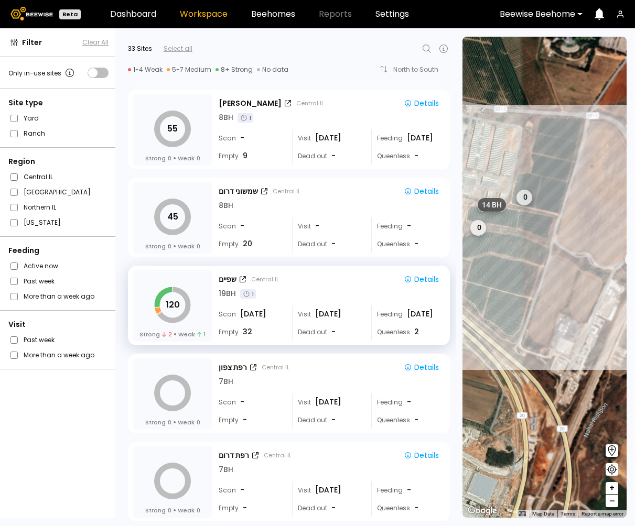
drag, startPoint x: 510, startPoint y: 337, endPoint x: 620, endPoint y: 407, distance: 130.5
click at [586, 407] on div "1 BH 1 BH 1 BH 1 BH 1 BH 1 BH 1 BH 1 BH # 10038 70 שפיים 0 0 14 BH 5 BH 7 BH 2 …" at bounding box center [544, 277] width 164 height 481
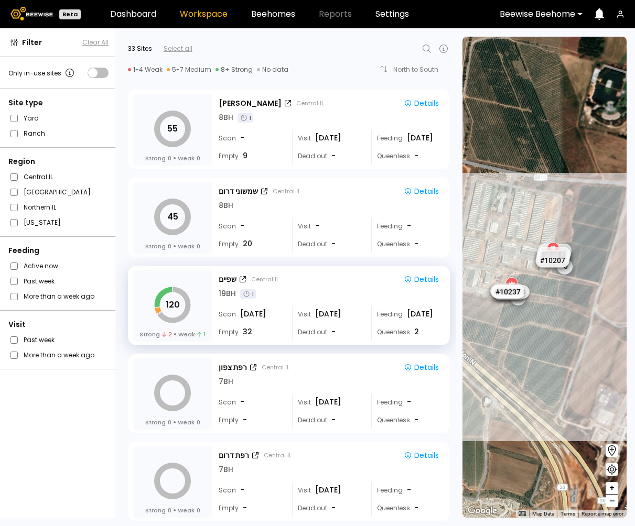
drag, startPoint x: 529, startPoint y: 308, endPoint x: 558, endPoint y: 363, distance: 61.9
click at [558, 363] on div "1 BH 1 BH 1 BH 1 BH 1 BH 1 BH 1 BH 1 BH # 10038 0 0 # 10025 # 10027 # 10078 # 1…" at bounding box center [544, 277] width 164 height 481
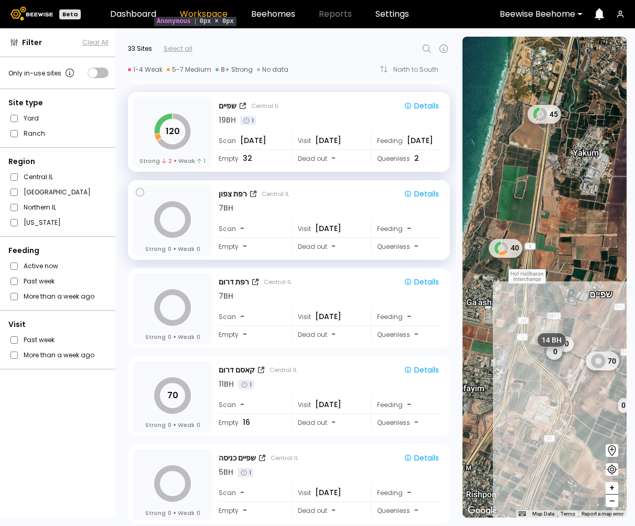
scroll to position [2468, 0]
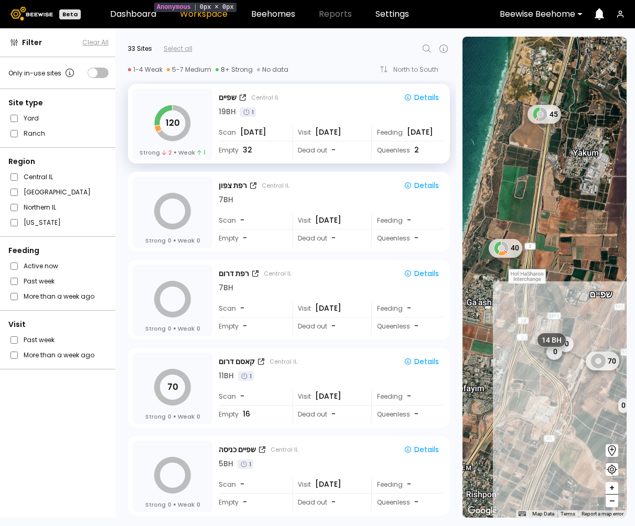
click at [425, 47] on icon at bounding box center [426, 48] width 13 height 13
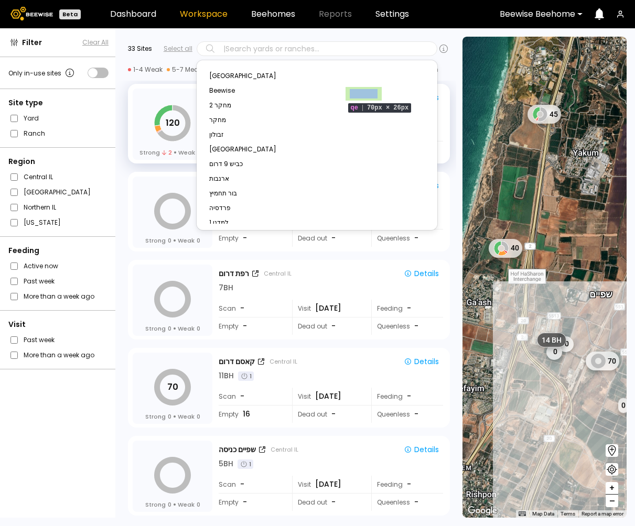
type input "*****"
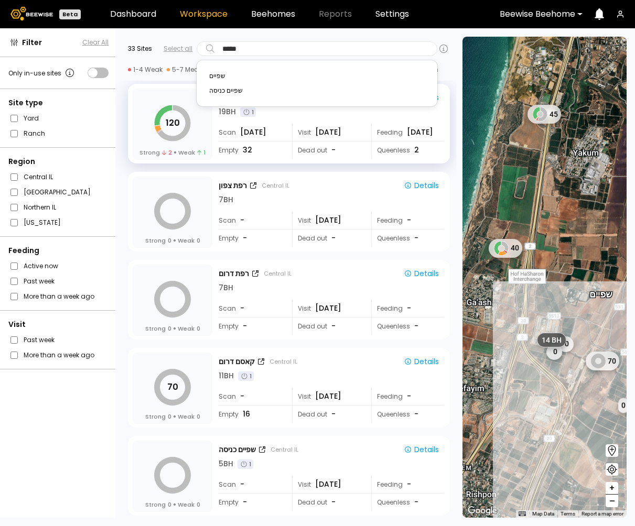
click at [274, 75] on div "שפיים" at bounding box center [316, 76] width 215 height 6
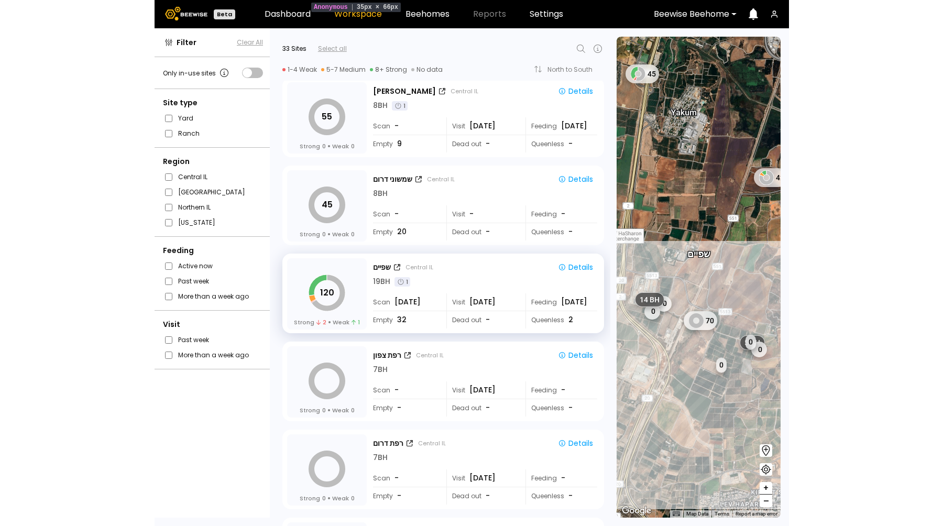
scroll to position [2286, 0]
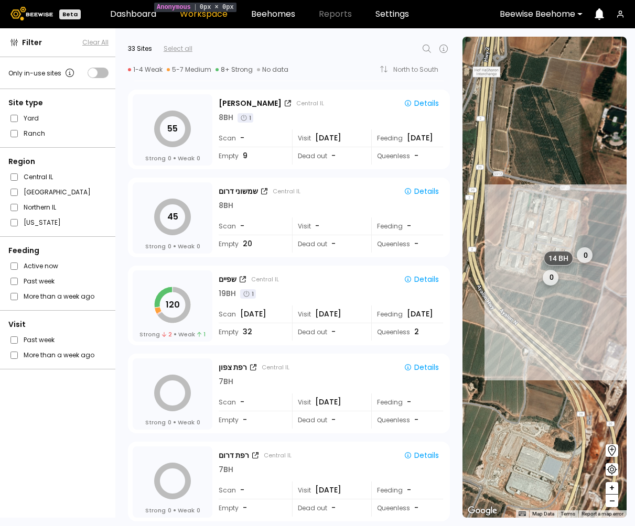
drag, startPoint x: 496, startPoint y: 330, endPoint x: 623, endPoint y: 377, distance: 135.0
click at [586, 377] on div "1 BH 1 BH 1 BH 1 BH 1 BH 1 BH 1 BH 1 BH # 10038 0 0 70 0 14 BH 5 BH 7 BH 2 BH 4…" at bounding box center [544, 277] width 164 height 481
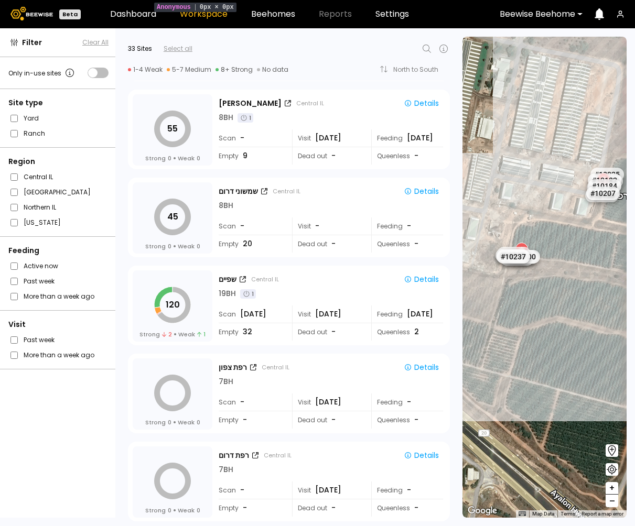
drag, startPoint x: 574, startPoint y: 282, endPoint x: 567, endPoint y: 284, distance: 7.1
click at [567, 284] on div "# 10067 # 10212 # 10154 # 10108 # 10146 # 10094 # 10111 # 10153 # 10038 רפת צפו…" at bounding box center [544, 277] width 164 height 481
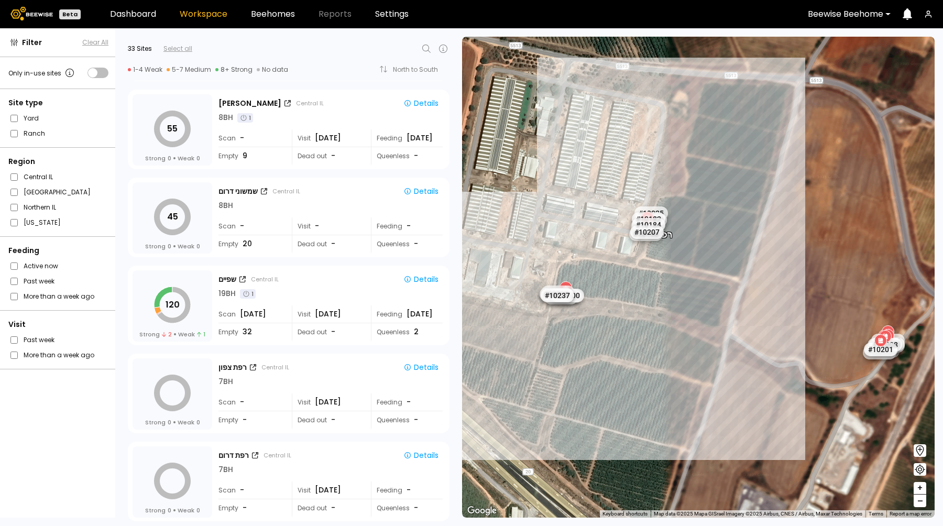
drag, startPoint x: 762, startPoint y: 282, endPoint x: 655, endPoint y: 318, distance: 113.3
click at [586, 318] on div "# 10067 # 10212 # 10154 # 10108 # 10146 # 10094 # 10111 # 10153 # 10038 רפת צפו…" at bounding box center [698, 277] width 473 height 481
click at [423, 48] on icon at bounding box center [426, 48] width 13 height 13
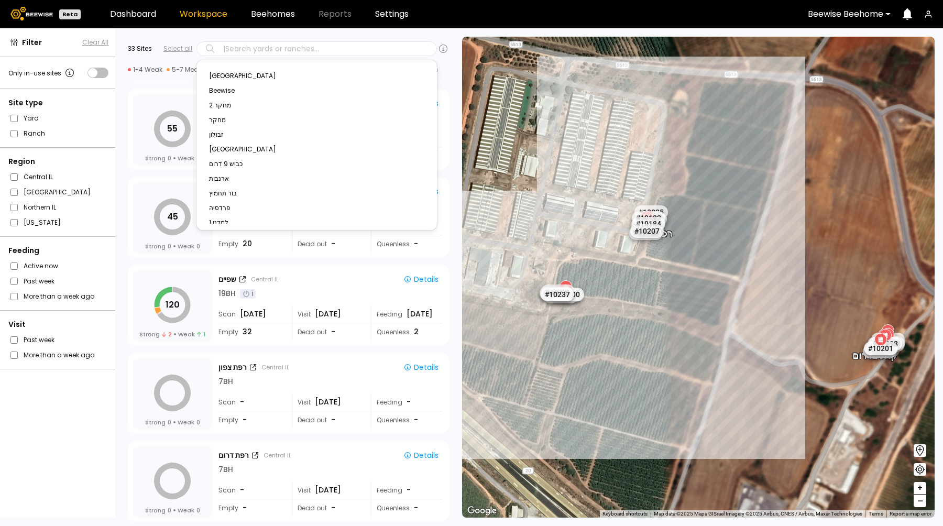
paste input "*****"
type input "*****"
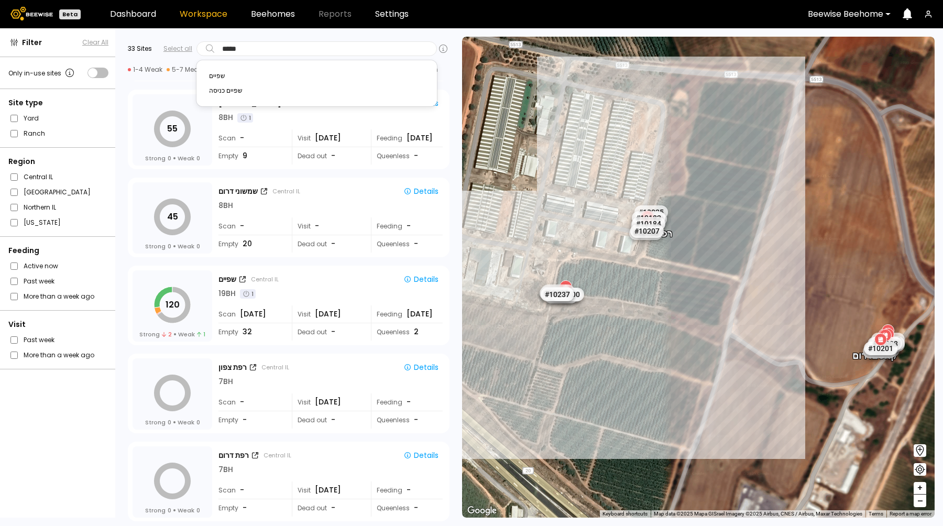
click at [241, 74] on div "שפיים" at bounding box center [316, 76] width 215 height 6
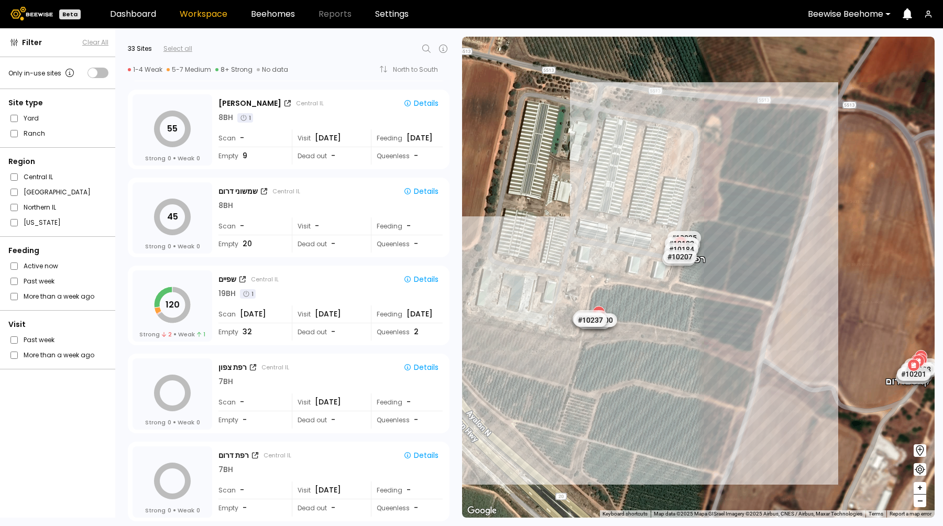
drag, startPoint x: 570, startPoint y: 302, endPoint x: 584, endPoint y: 445, distance: 143.7
click at [584, 445] on div "# 10067 # 10212 # 10154 # 10108 # 10146 # 10094 # 10111 # 10153 # 10038 רפת צפו…" at bounding box center [698, 277] width 473 height 481
click at [280, 384] on div "7 BH" at bounding box center [331, 381] width 224 height 11
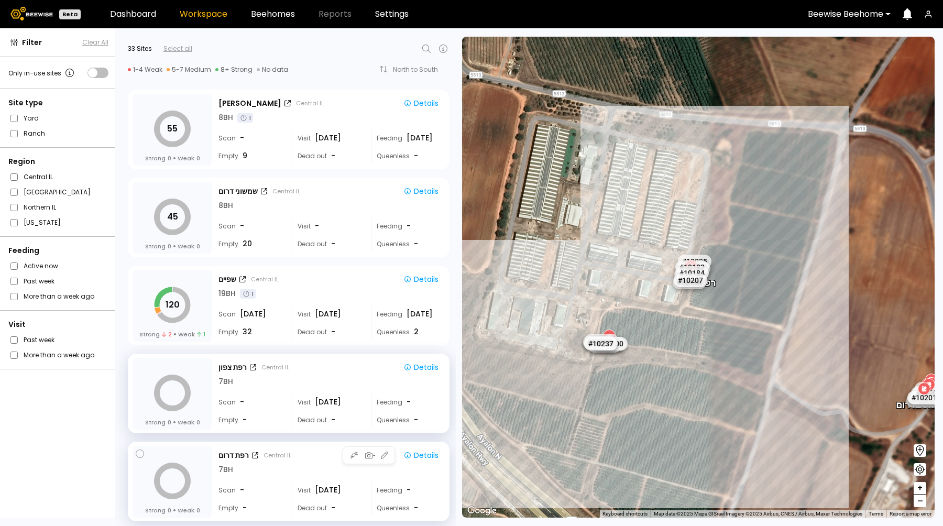
click at [274, 474] on div "7 BH" at bounding box center [331, 469] width 224 height 11
